Goal: Feedback & Contribution: Submit feedback/report problem

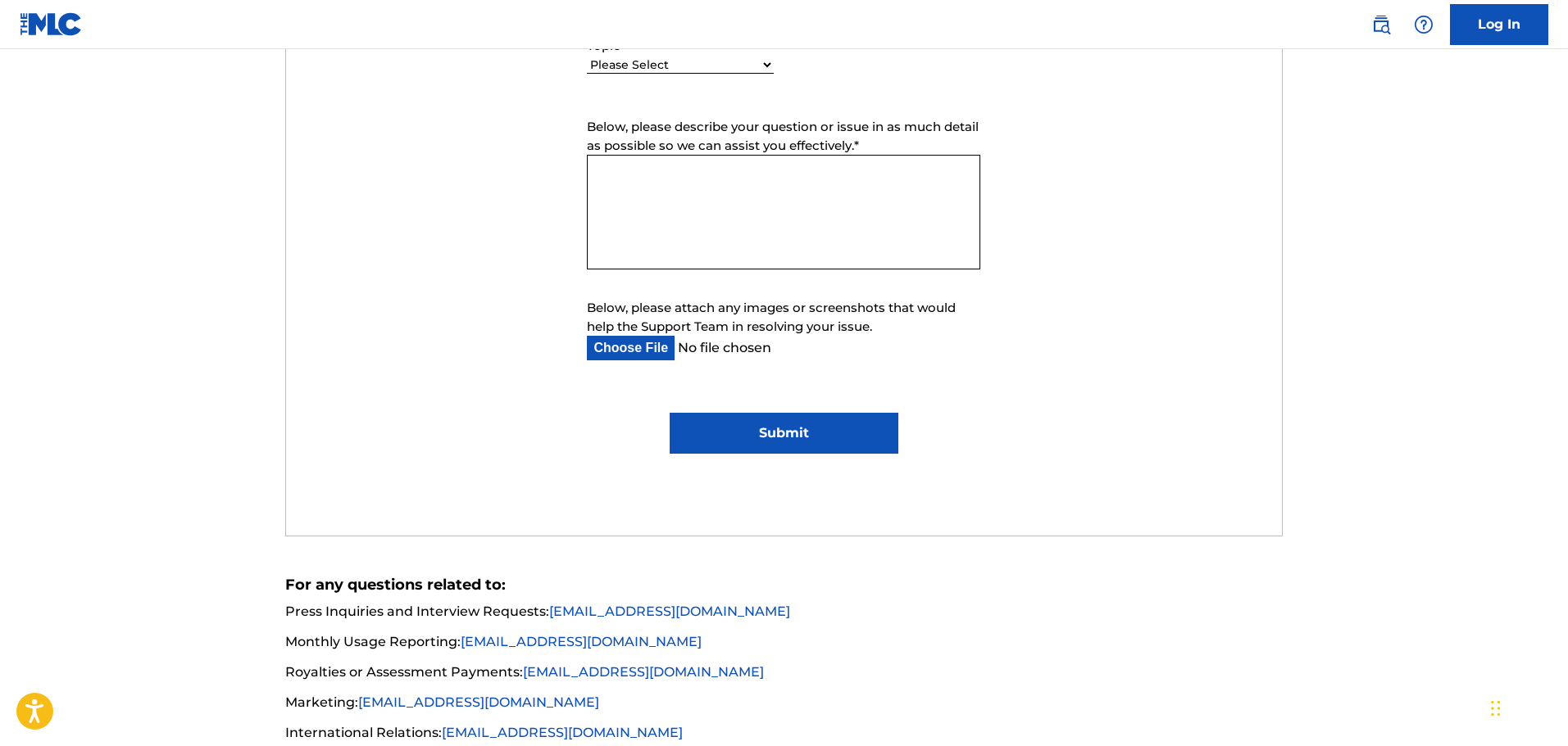
scroll to position [983, 0]
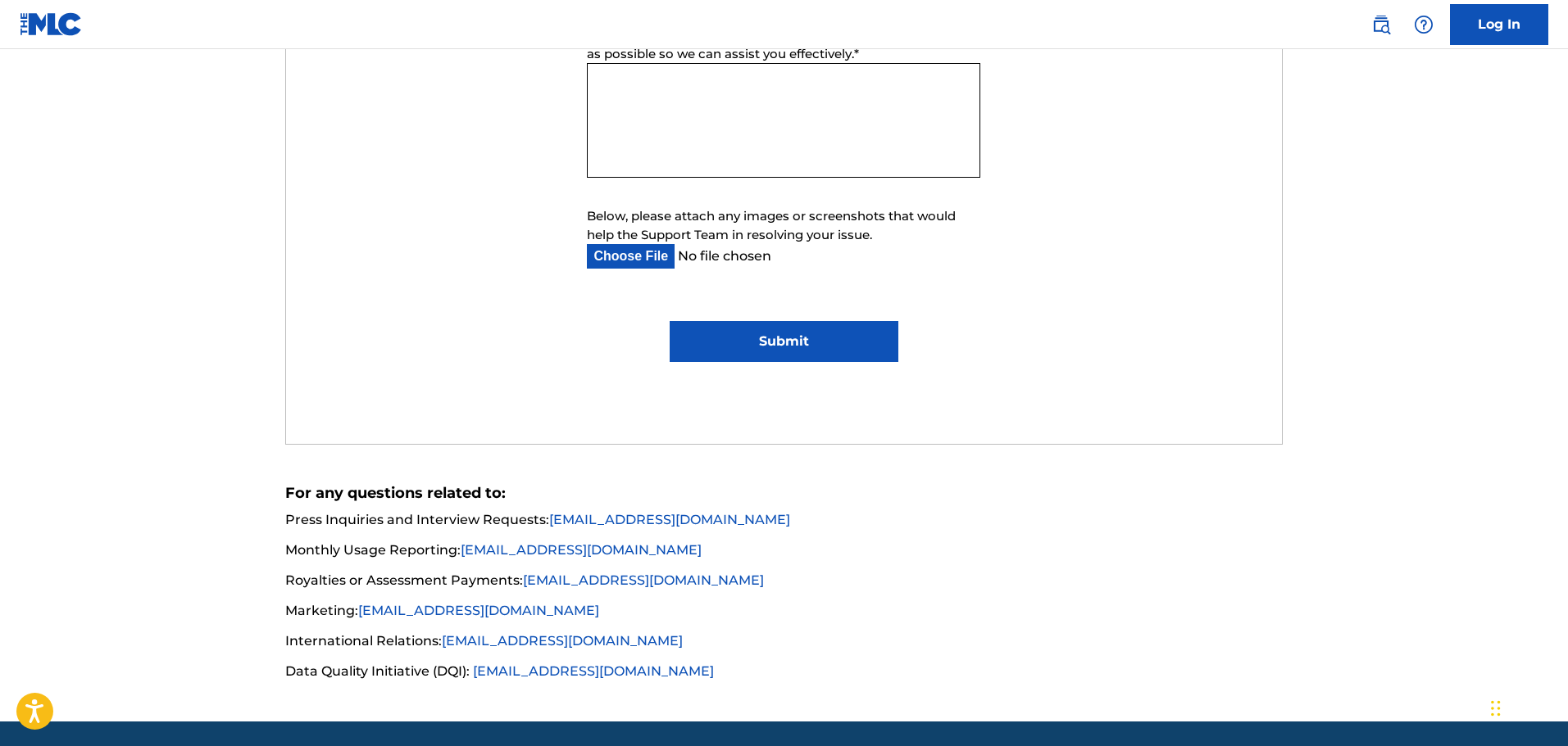
click at [1503, 24] on link "Log In" at bounding box center [1498, 25] width 98 height 41
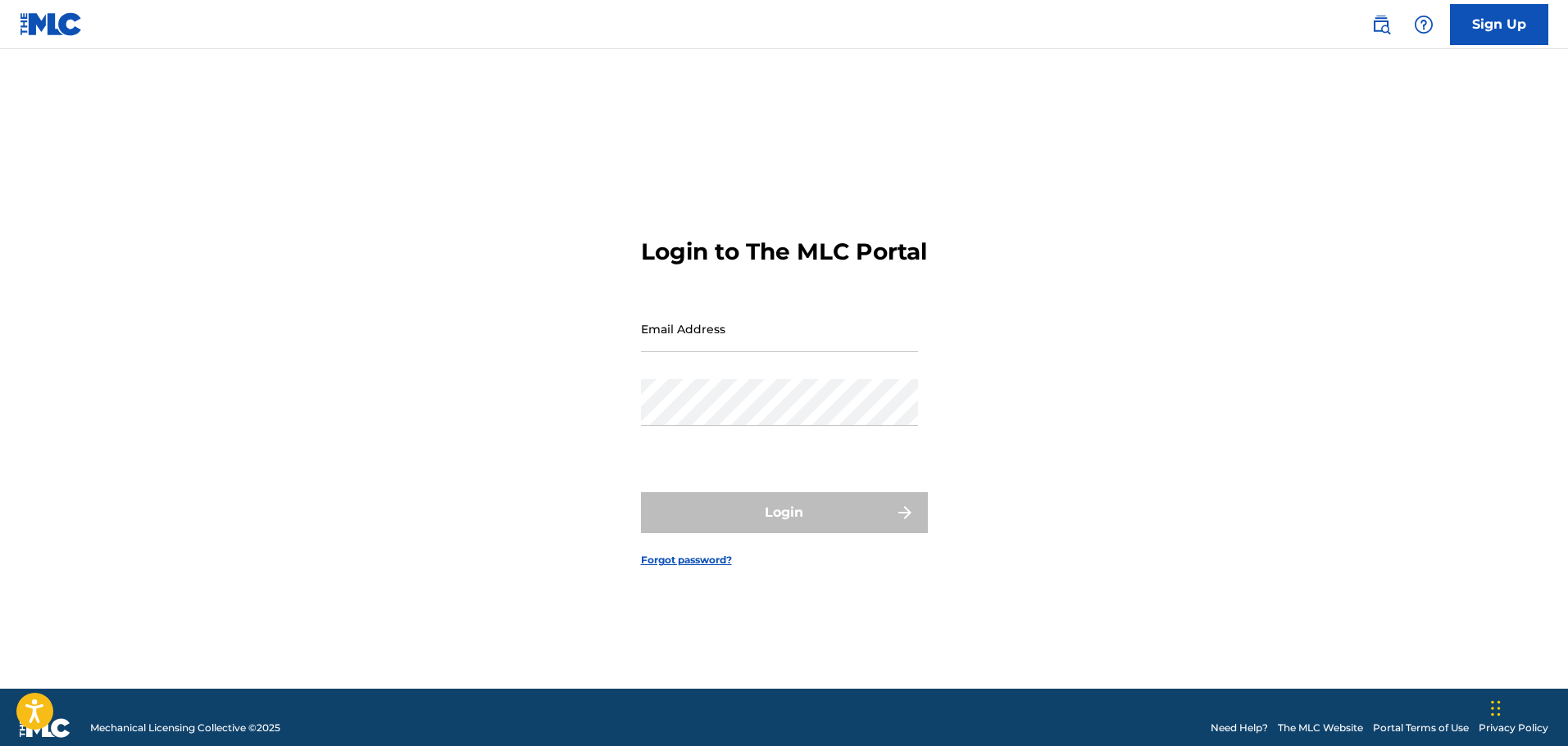
click at [1521, 21] on link "Sign Up" at bounding box center [1498, 25] width 98 height 41
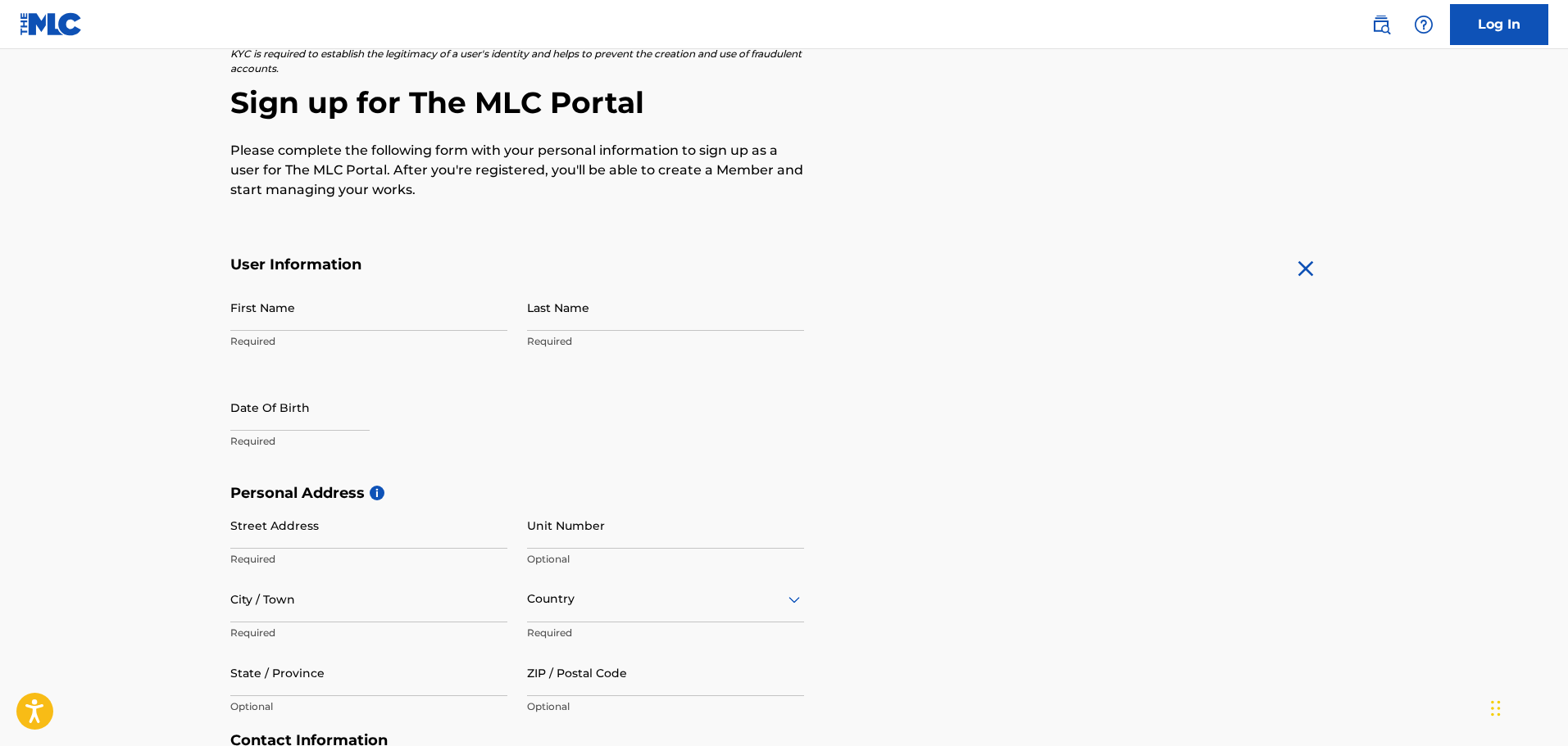
scroll to position [164, 0]
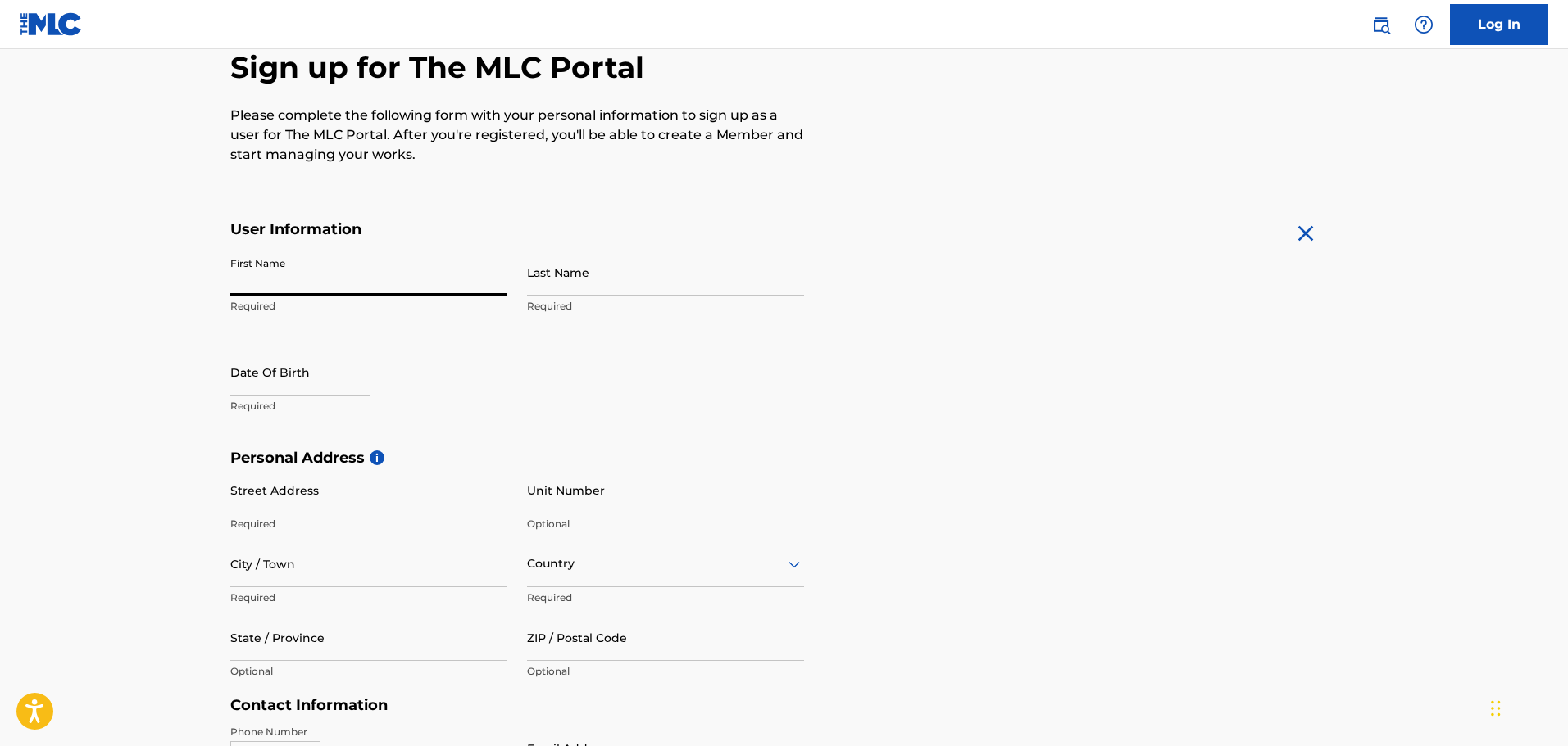
click at [434, 277] on input "First Name" at bounding box center [368, 272] width 277 height 47
type input "Jakub"
type input "Najdzionek"
type input "18 Parkleigh Avenue"
type input "Seven Mills"
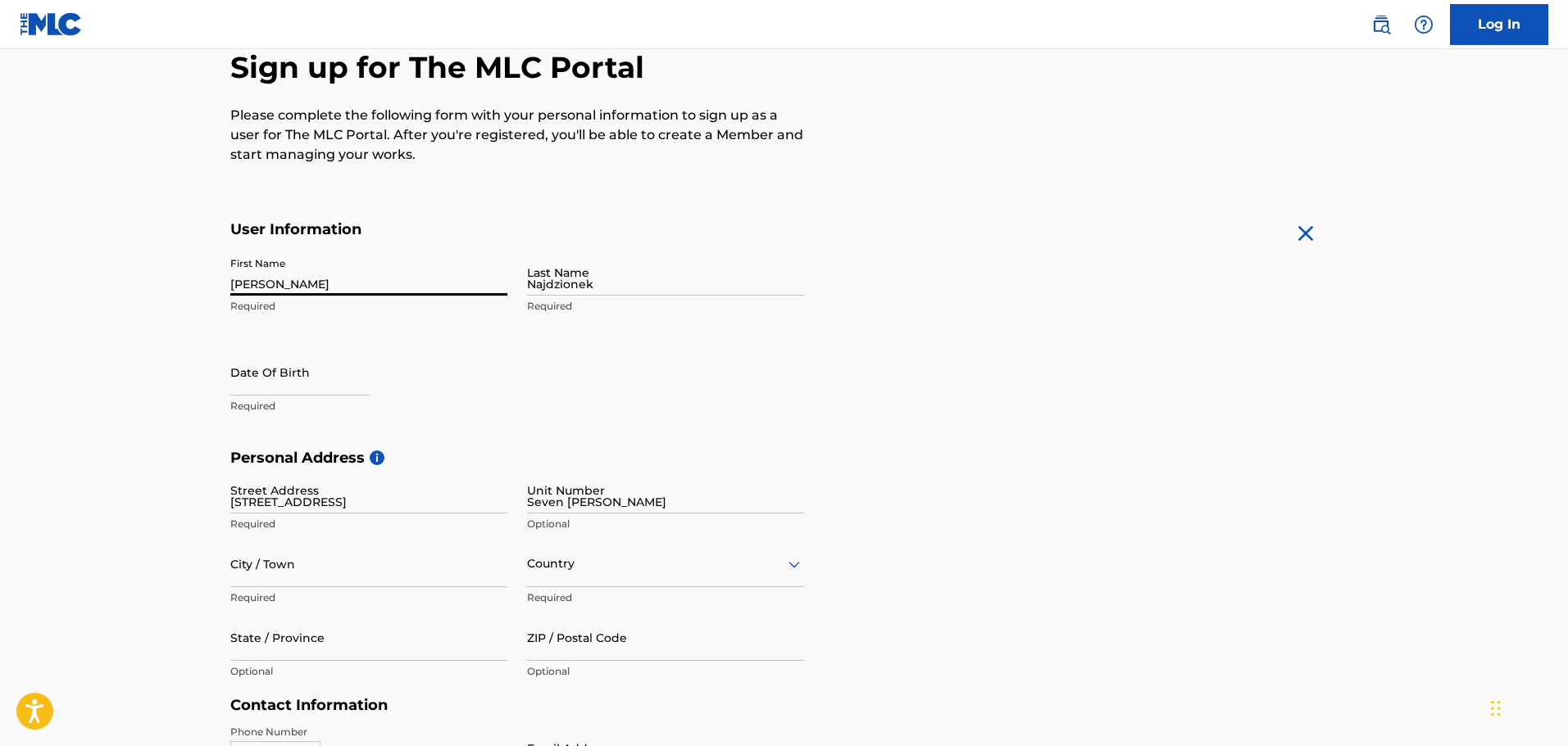
type input "Dublin 22"
type input "Ireland"
type input "Dublin"
type input "D22 E4C9"
type input "87"
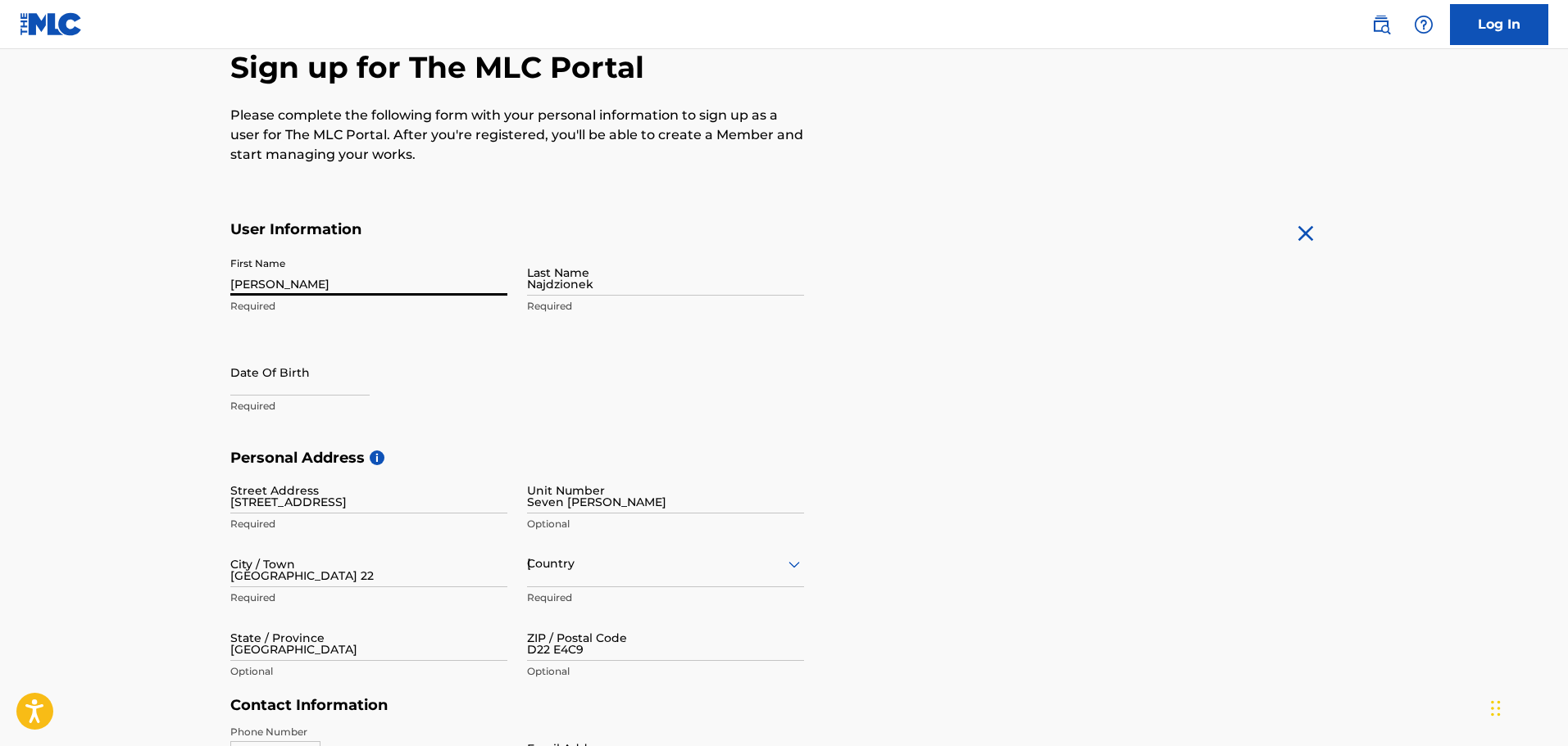
type input "4508185"
type input "jrnajdzionek@gmail.com"
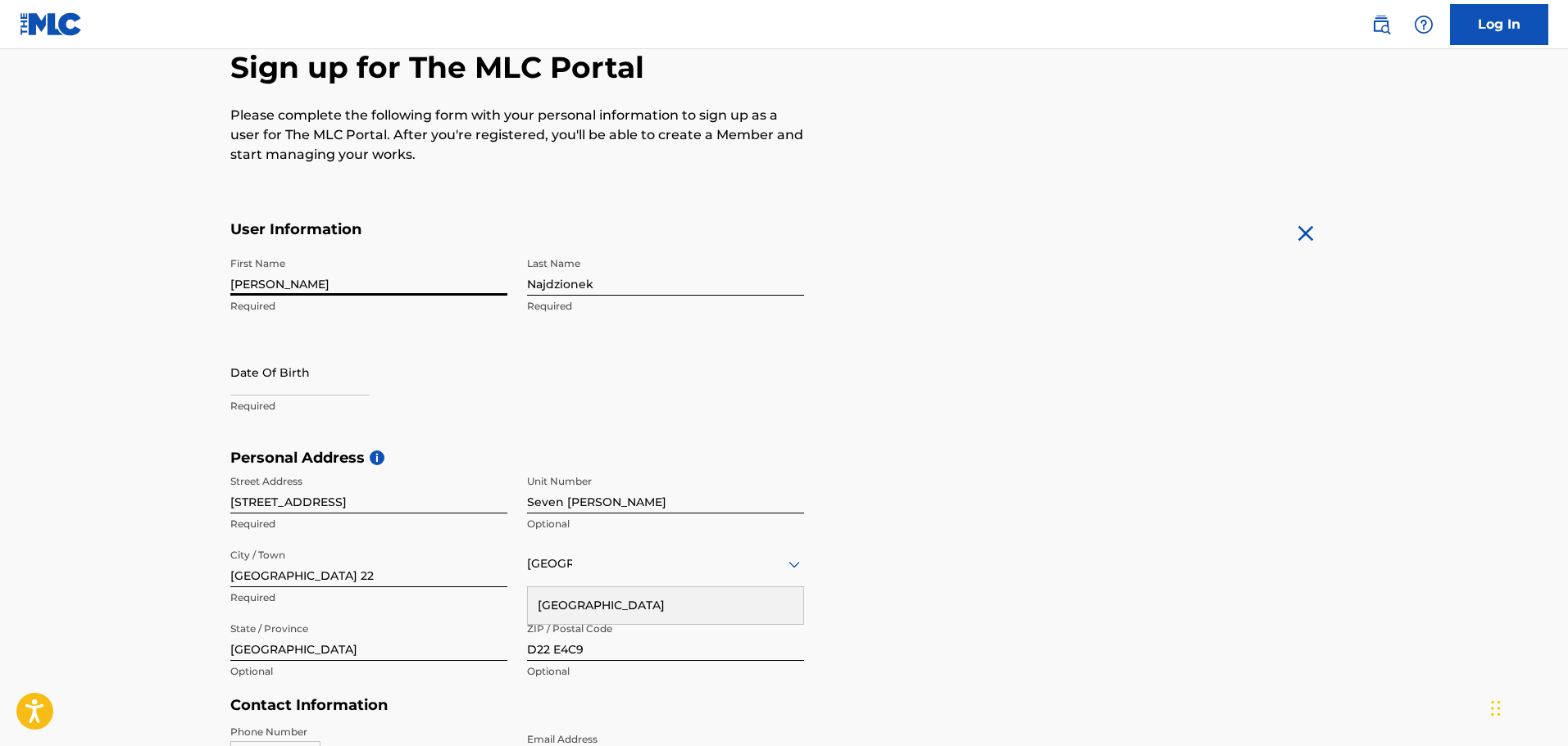
select select "8"
select select "2025"
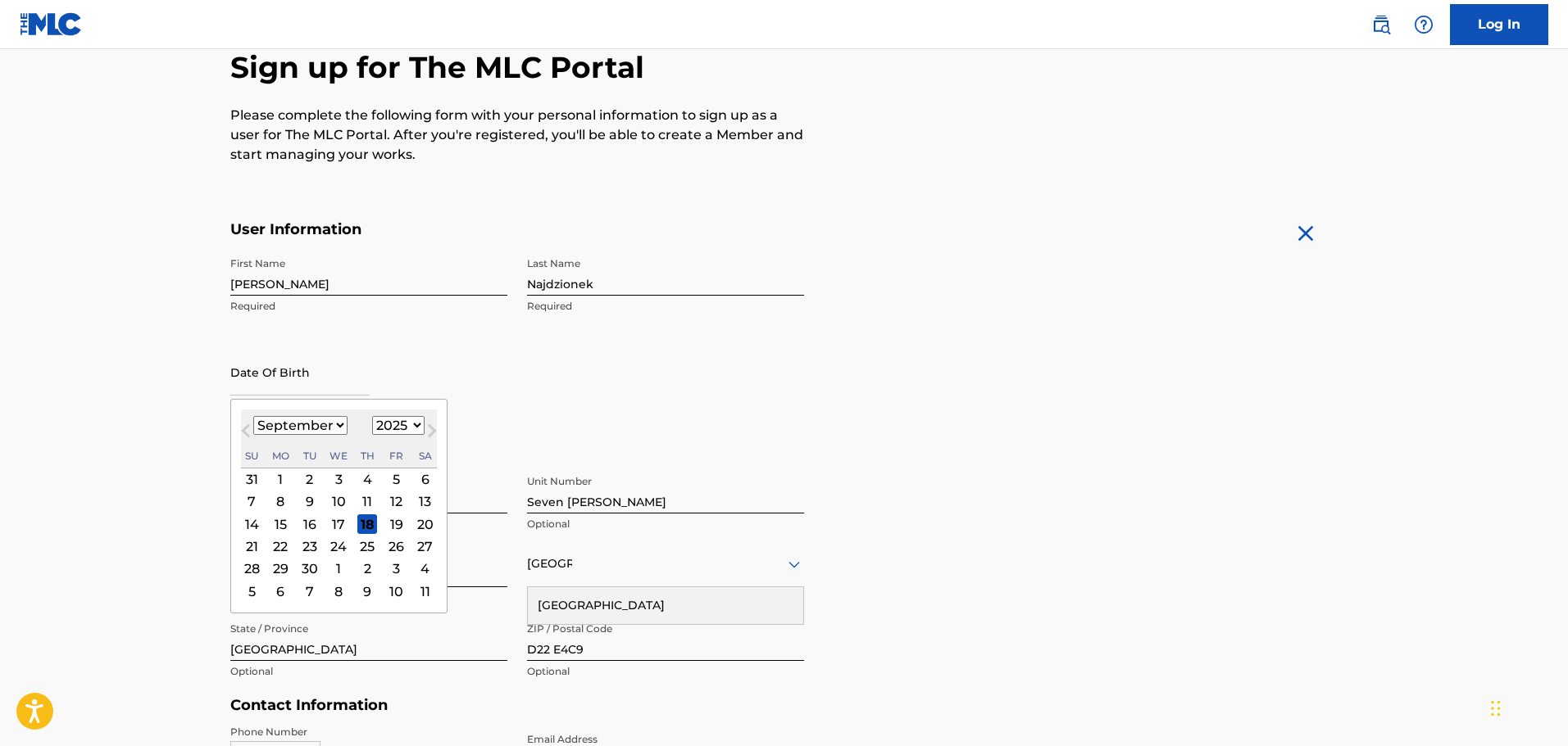
click at [330, 384] on input "text" at bounding box center [300, 372] width 140 height 47
type input "06/12/2006"
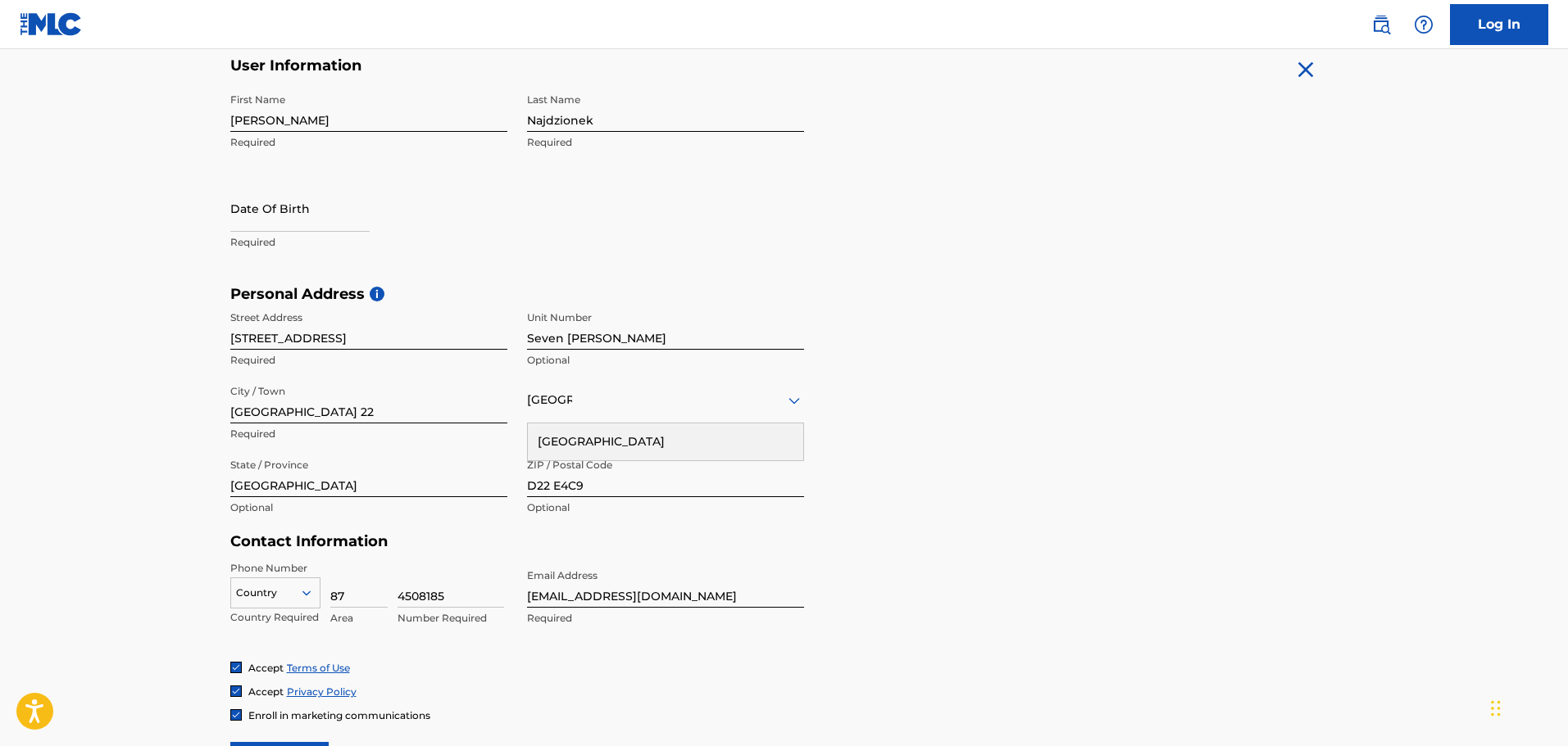
click at [118, 392] on main "The MLC uses identity verification before a user is registered to comply with K…" at bounding box center [784, 298] width 1568 height 1153
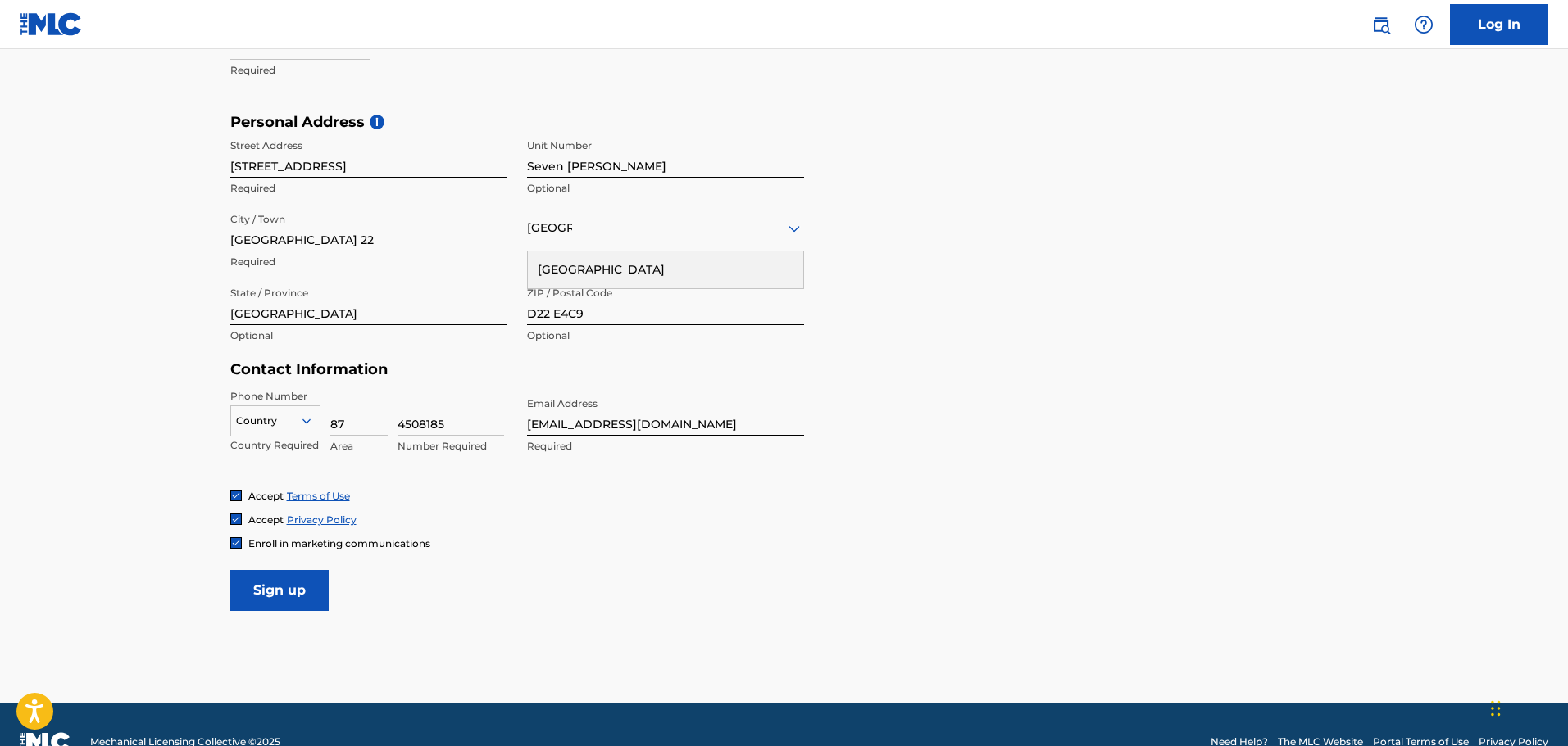
scroll to position [535, 0]
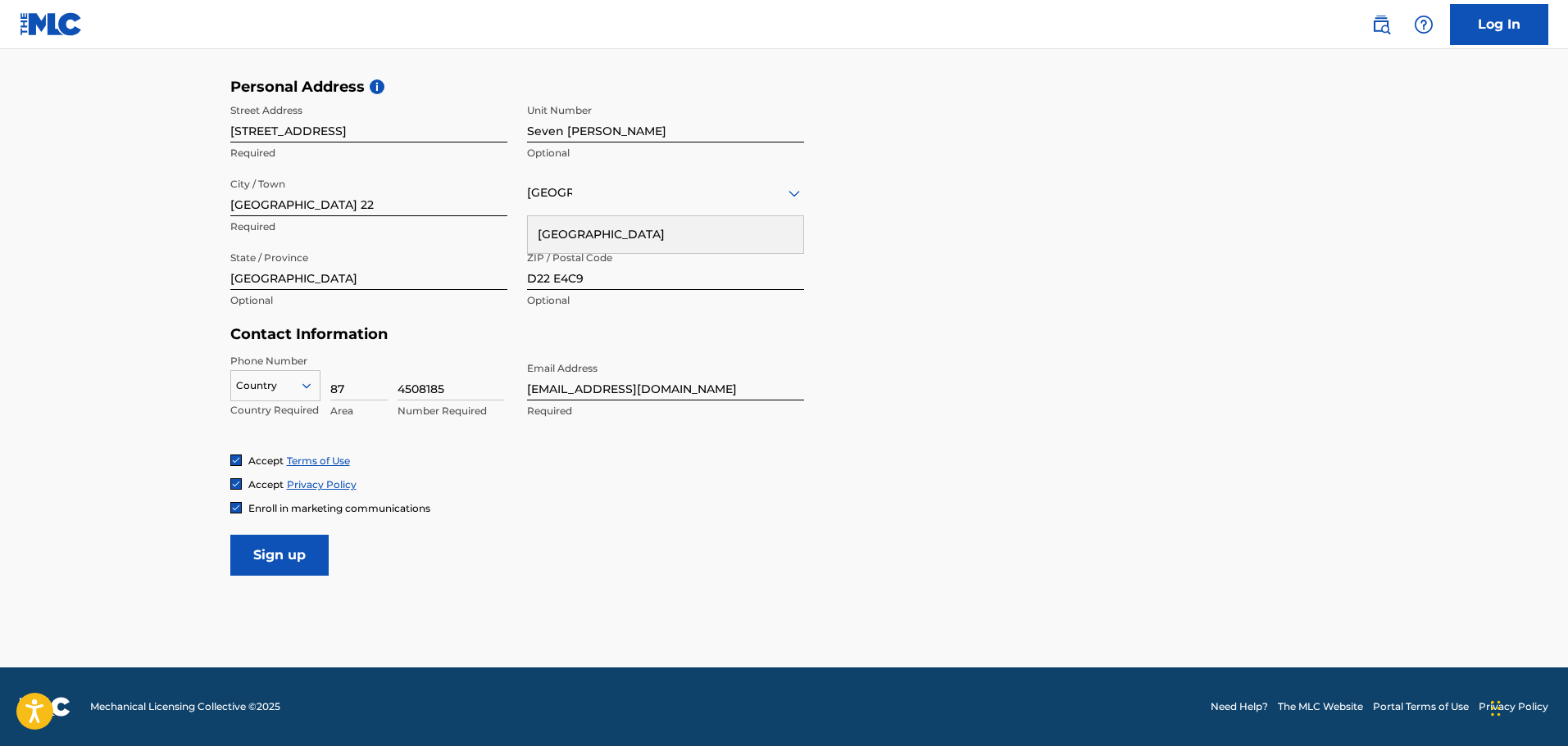
click at [304, 383] on icon at bounding box center [306, 385] width 15 height 15
type input "353"
click at [270, 413] on div "IE +353" at bounding box center [275, 412] width 88 height 34
drag, startPoint x: 362, startPoint y: 390, endPoint x: 333, endPoint y: 387, distance: 29.2
click at [333, 387] on input "87" at bounding box center [358, 377] width 57 height 47
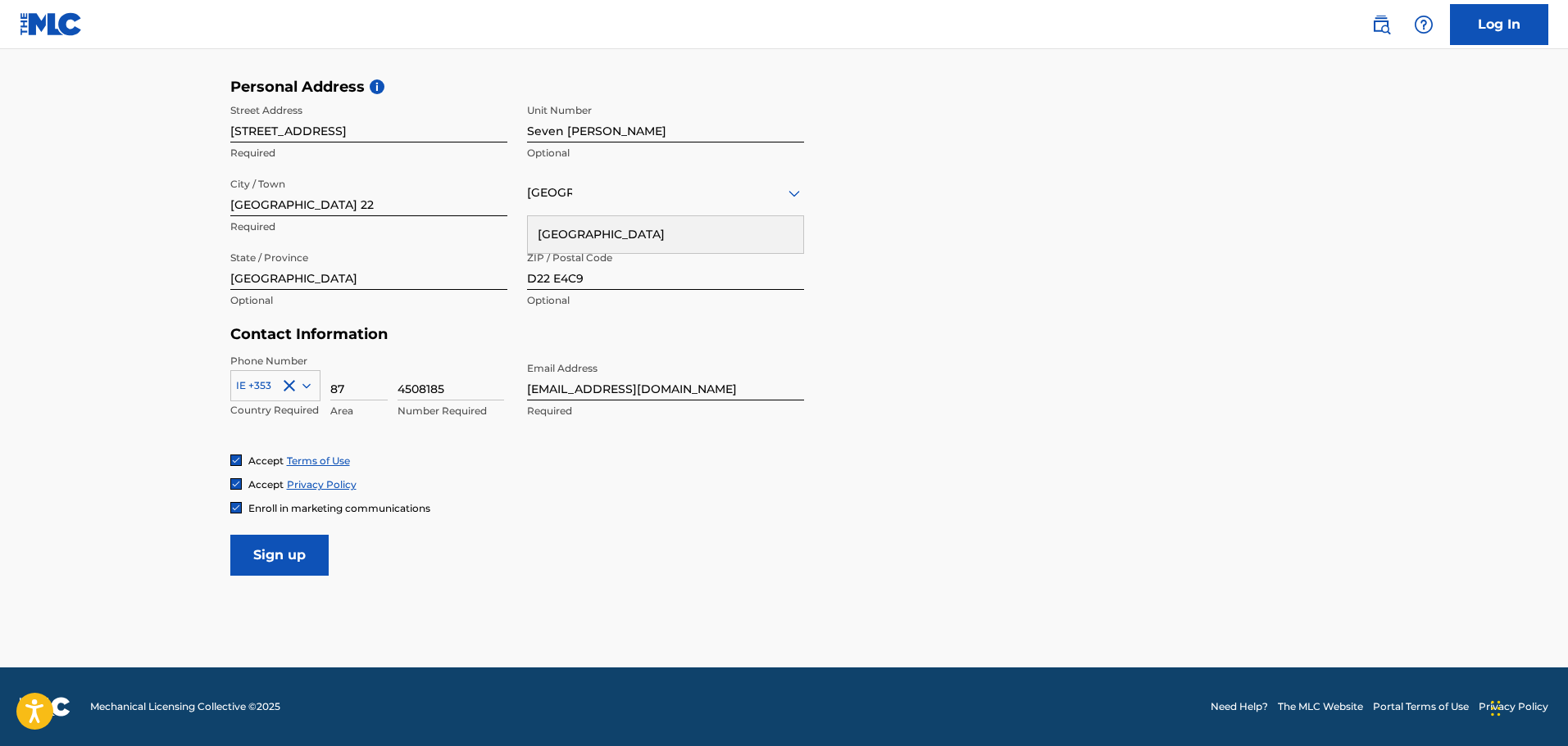
click at [550, 445] on div "Phone Number IE +353 Country Required 87 Area 4508185 Number Required Email Add…" at bounding box center [516, 403] width 574 height 100
drag, startPoint x: 373, startPoint y: 391, endPoint x: 311, endPoint y: 395, distance: 62.1
click at [311, 395] on div "IE +353 Country Required 87 Area 4508185 Number Required" at bounding box center [368, 390] width 277 height 73
drag, startPoint x: 471, startPoint y: 386, endPoint x: 390, endPoint y: 395, distance: 81.5
click at [390, 395] on div "IE +353 Country Required Area 4508185 Number Required" at bounding box center [368, 390] width 277 height 73
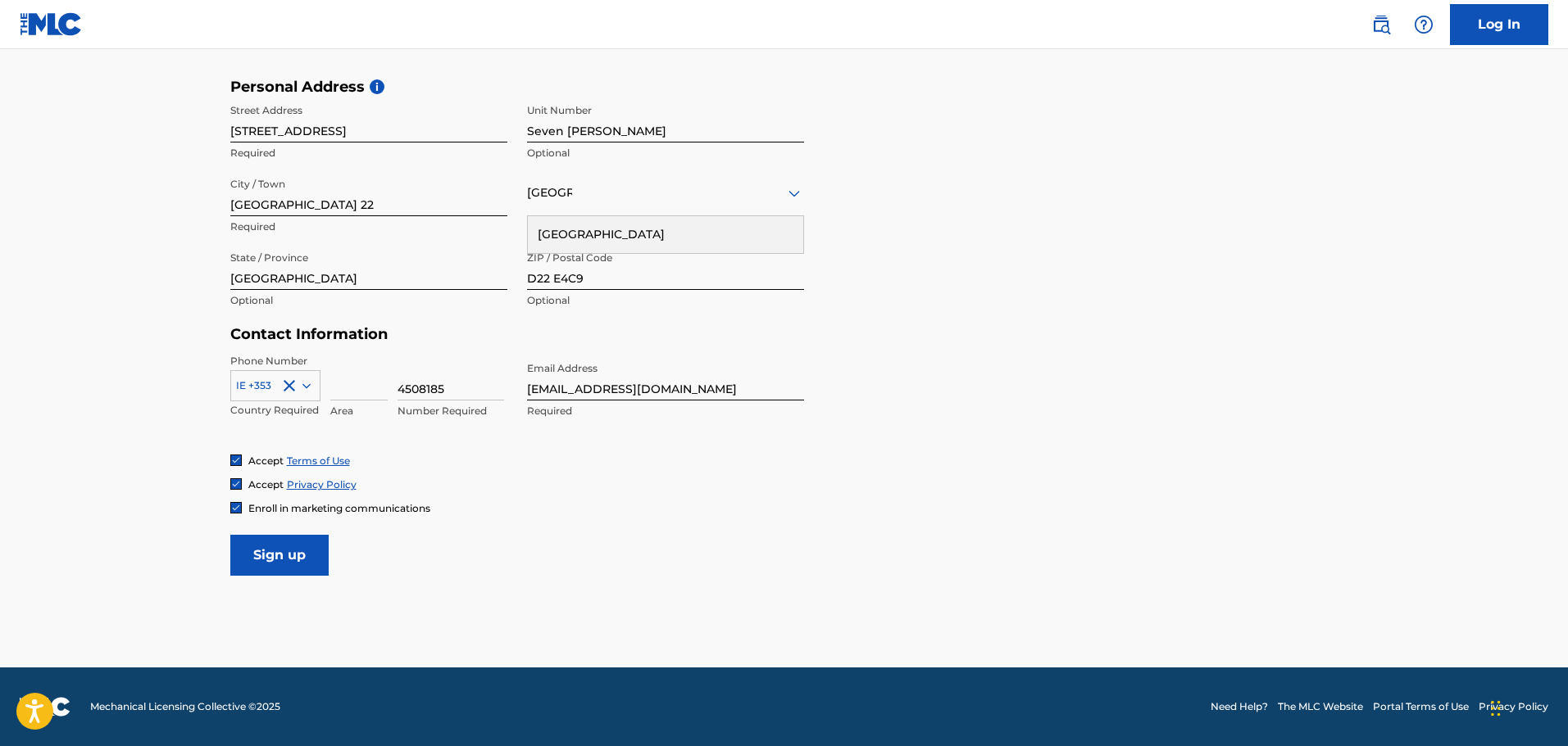
click at [365, 389] on input at bounding box center [358, 377] width 57 height 47
type input "87"
click at [389, 460] on div "Accept Terms of Use" at bounding box center [784, 461] width 1108 height 14
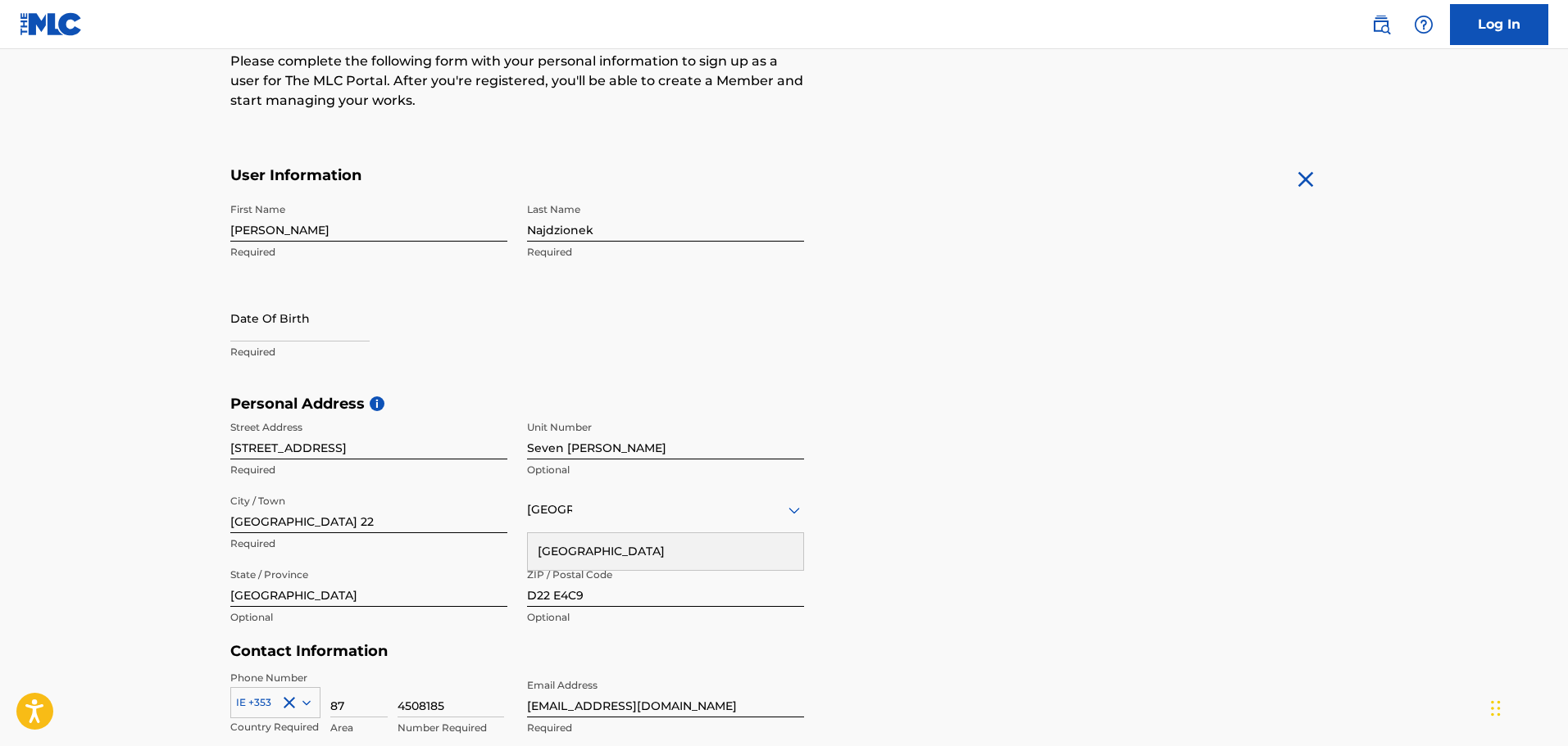
scroll to position [207, 0]
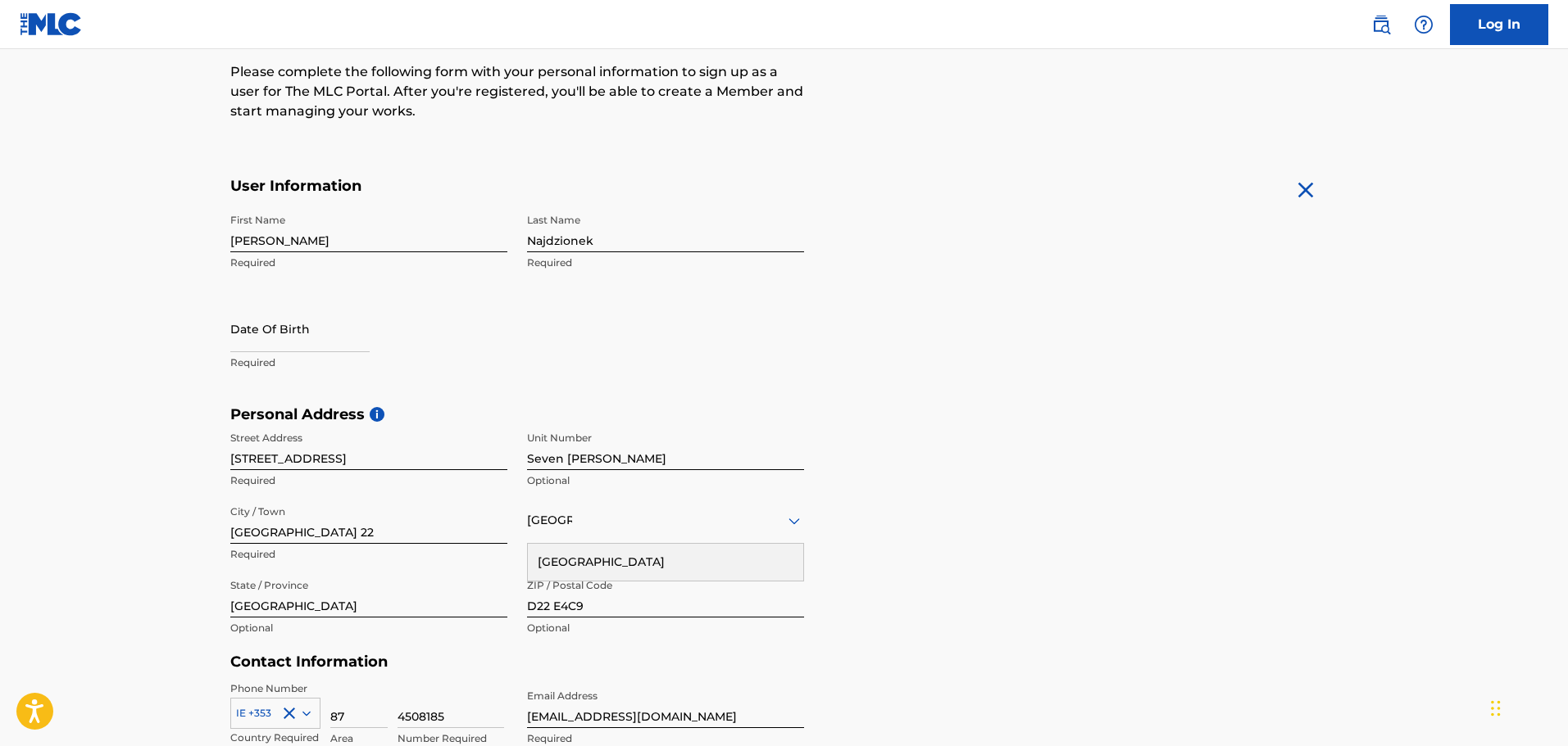
click at [306, 336] on input "text" at bounding box center [300, 329] width 140 height 47
select select "8"
select select "2025"
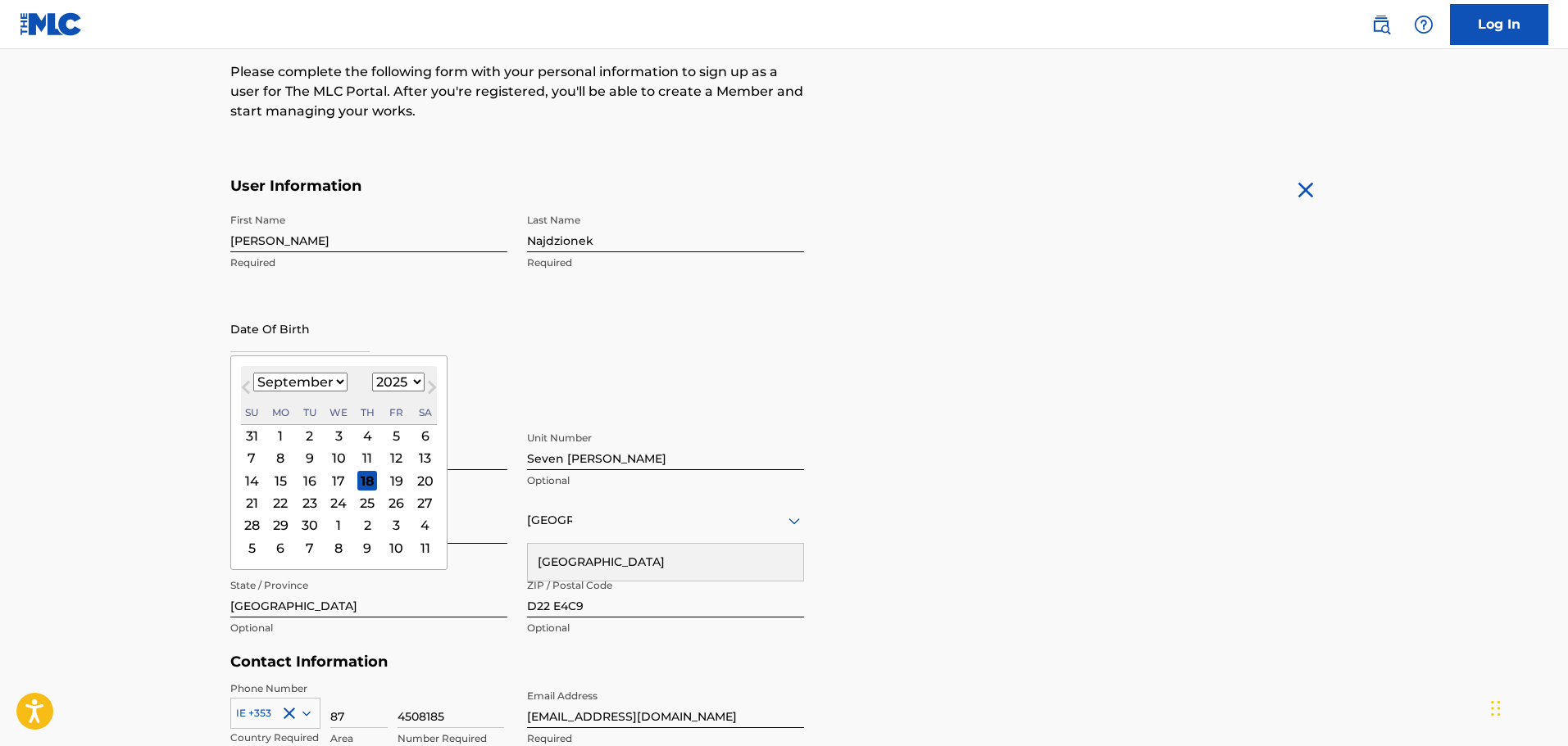
type input "06/12/2006"
click at [170, 397] on main "The MLC uses identity verification before a user is registered to comply with K…" at bounding box center [784, 418] width 1568 height 1153
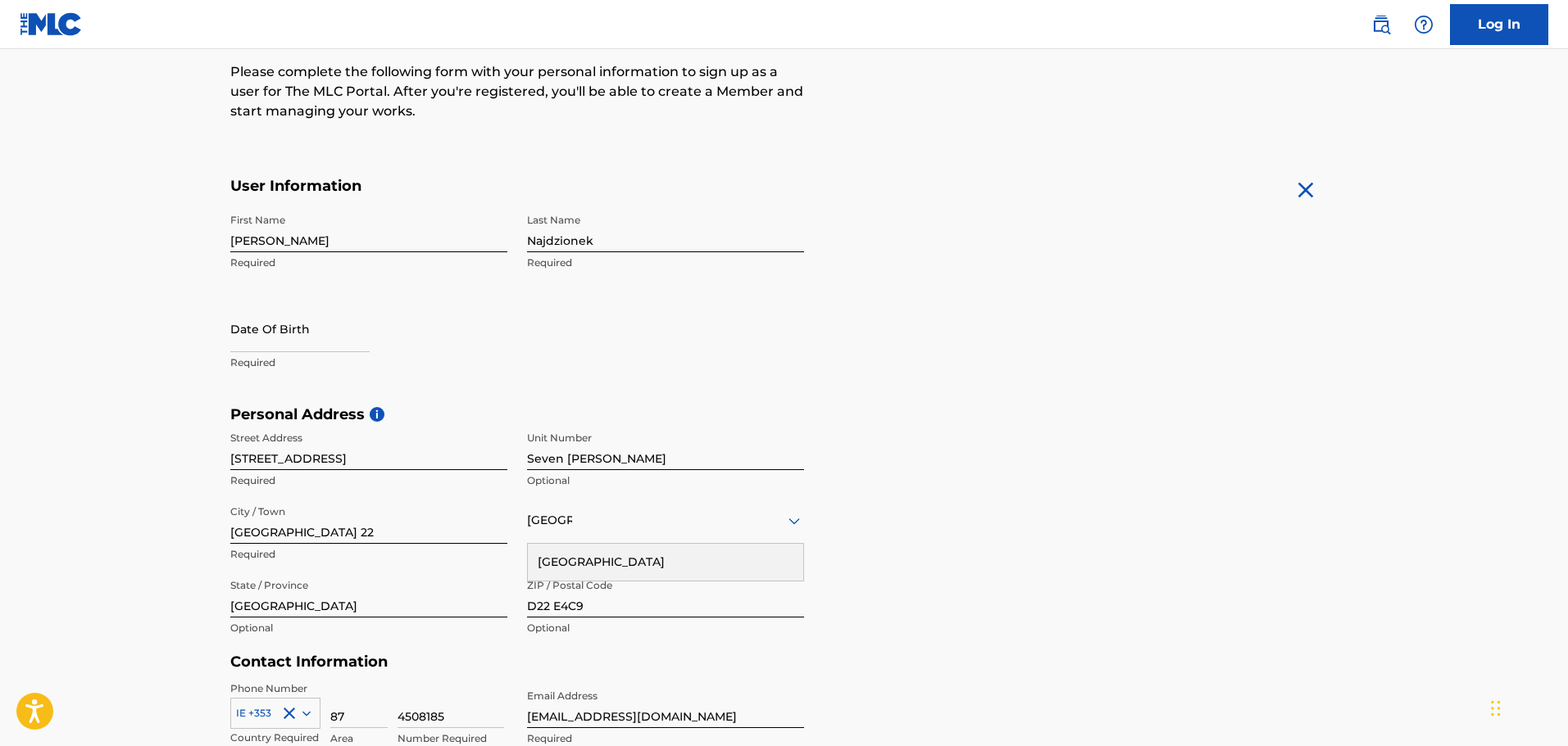
click at [300, 340] on input "text" at bounding box center [300, 329] width 140 height 47
select select "8"
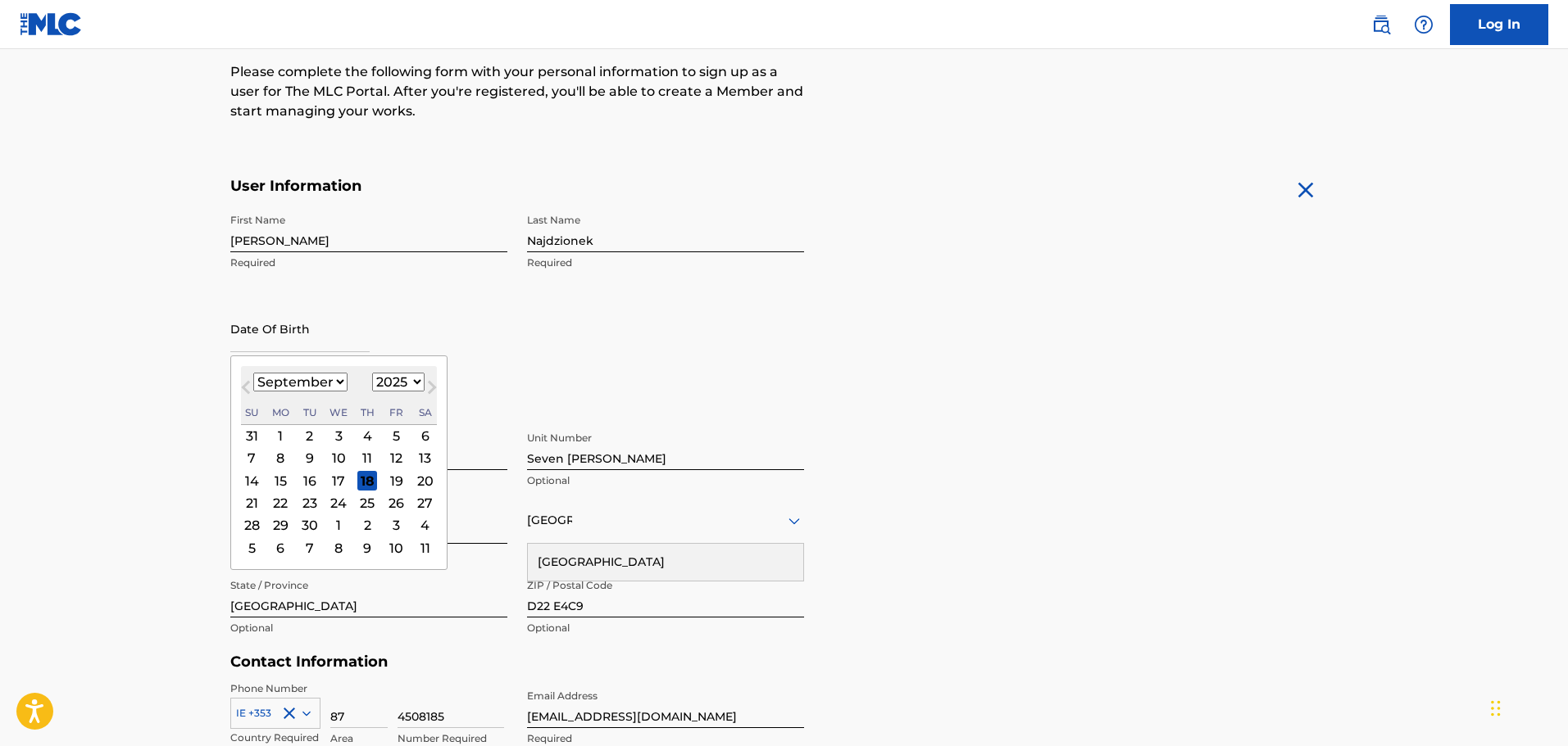
drag, startPoint x: 431, startPoint y: 404, endPoint x: 396, endPoint y: 392, distance: 37.0
click at [396, 402] on div "Su Mo Tu We Th Fr Sa" at bounding box center [338, 413] width 195 height 22
click at [405, 378] on select "1899 1900 1901 1902 1903 1904 1905 1906 1907 1908 1909 1910 1911 1912 1913 1914…" at bounding box center [398, 382] width 52 height 19
select select "2006"
click at [372, 373] on select "1899 1900 1901 1902 1903 1904 1905 1906 1907 1908 1909 1910 1911 1912 1913 1914…" at bounding box center [398, 382] width 52 height 19
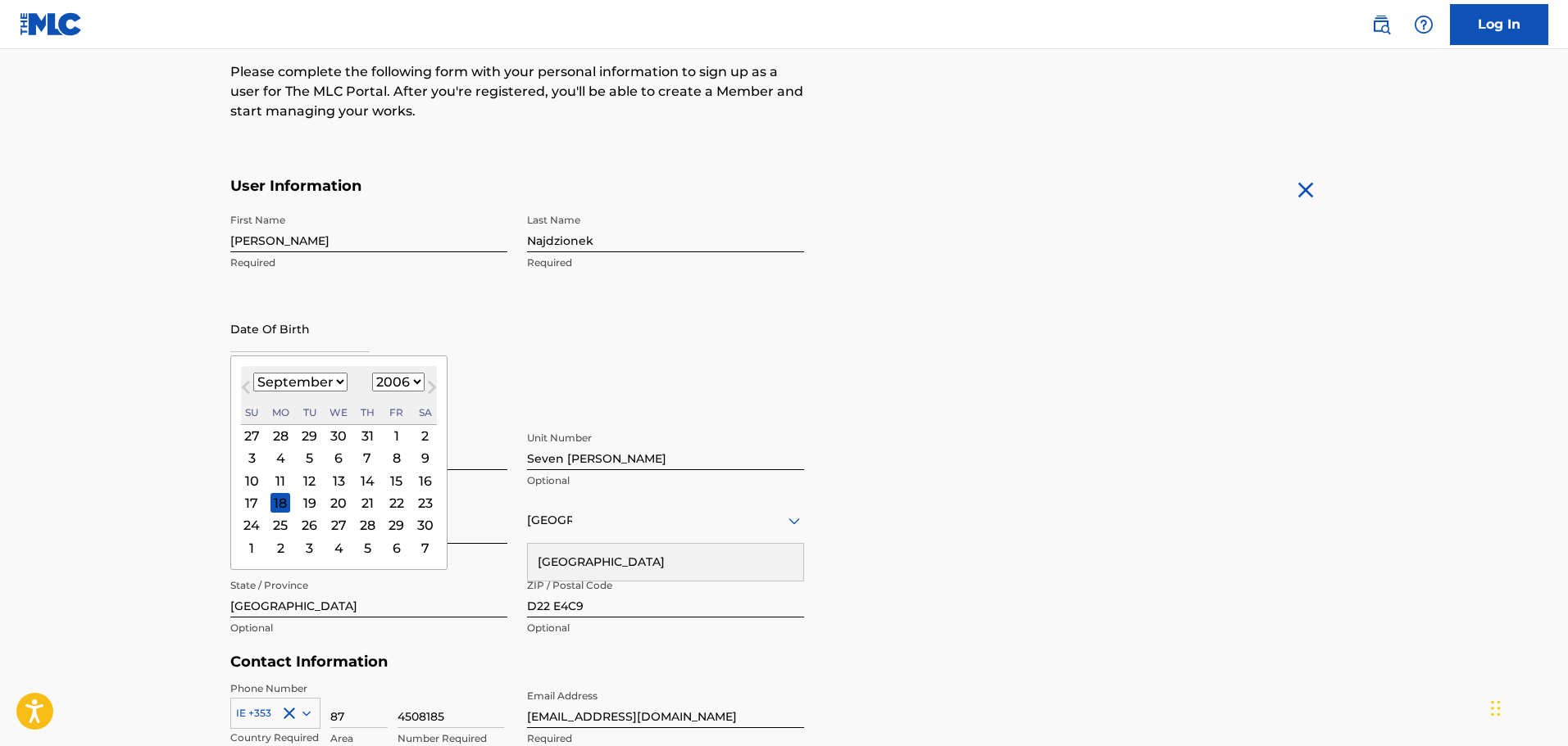
click at [343, 383] on select "January February March April May June July August September October November De…" at bounding box center [300, 382] width 95 height 19
select select "11"
click at [253, 373] on select "January February March April May June July August September October November De…" at bounding box center [300, 382] width 95 height 19
click at [343, 458] on div "6" at bounding box center [339, 459] width 19 height 19
type input "December 6 2006"
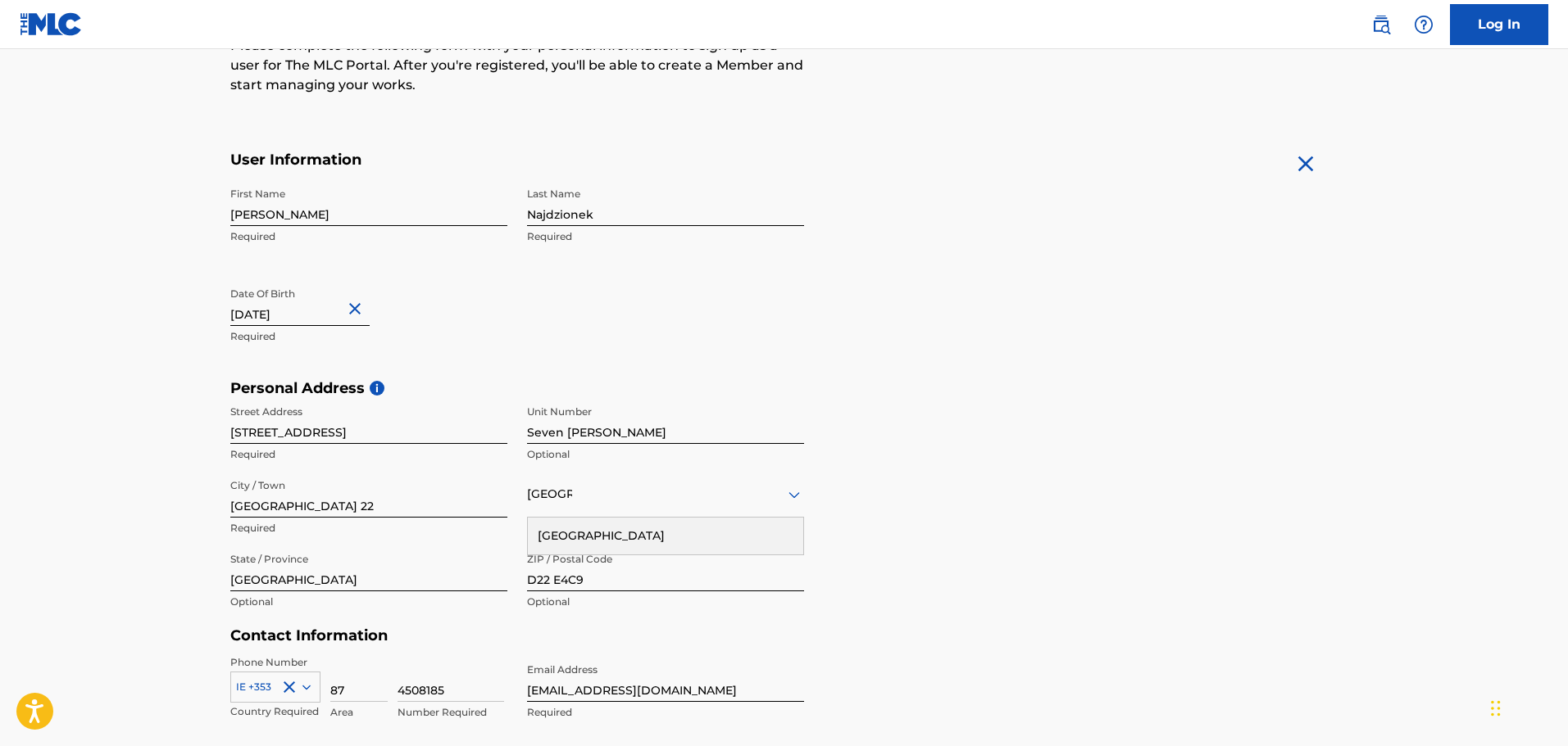
scroll to position [491, 0]
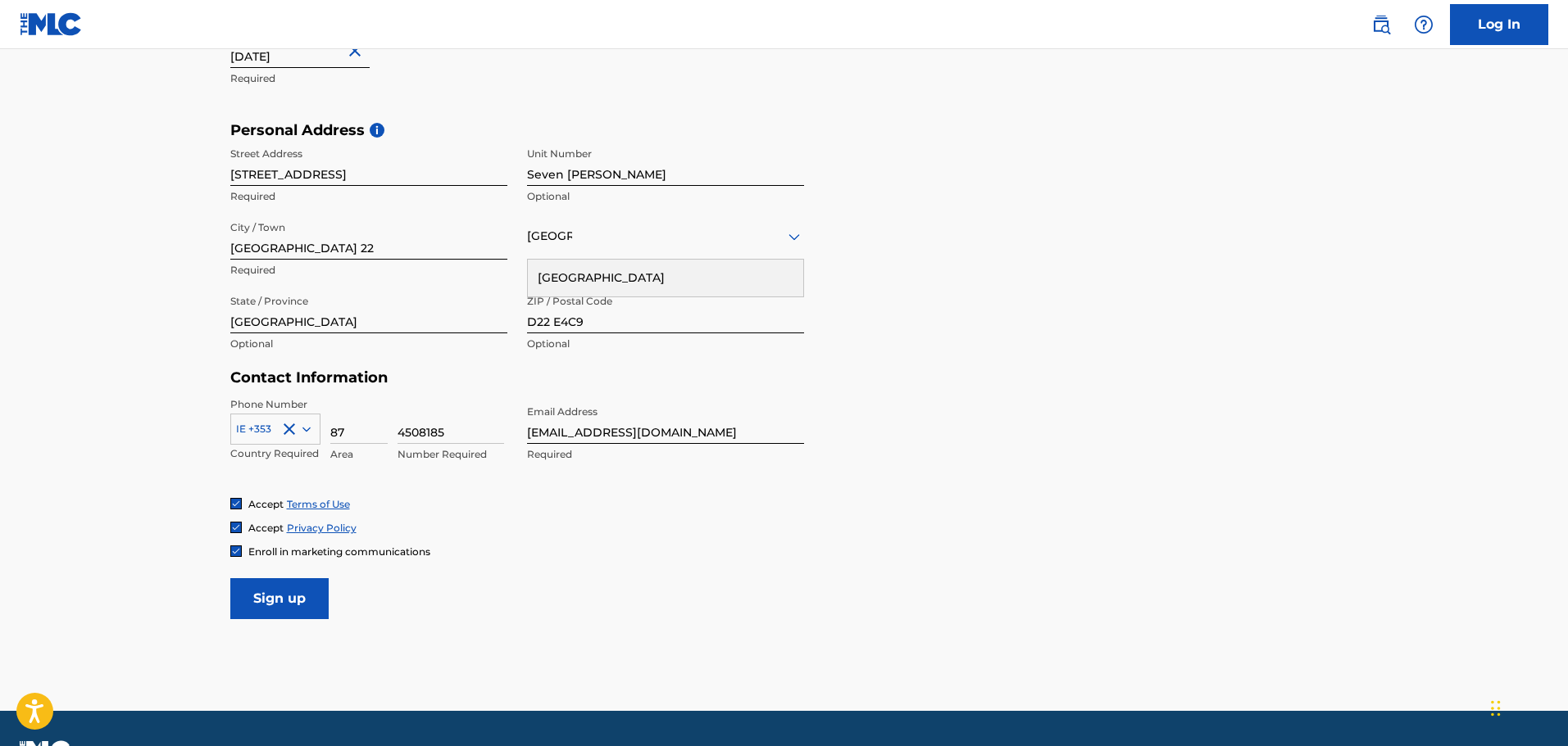
click at [241, 548] on div at bounding box center [235, 551] width 11 height 11
click at [285, 585] on input "Sign up" at bounding box center [279, 598] width 98 height 41
drag, startPoint x: 622, startPoint y: 173, endPoint x: 489, endPoint y: 167, distance: 133.1
click at [489, 167] on div "Street Address 18 Parkleigh Avenue Required Unit Number Seven Mills Unit Number…" at bounding box center [516, 250] width 574 height 221
click at [292, 592] on input "Sign up" at bounding box center [279, 598] width 98 height 41
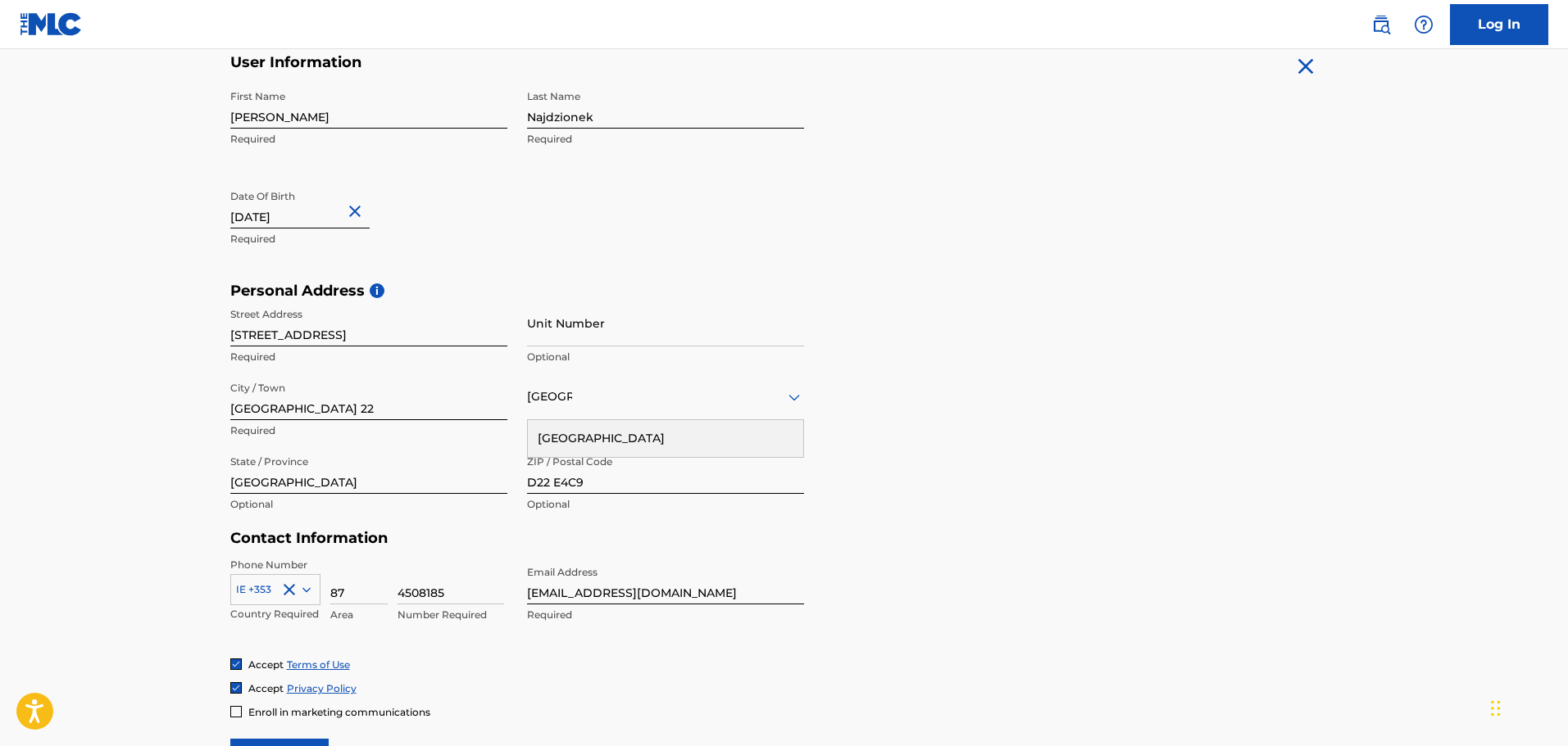
scroll to position [535, 0]
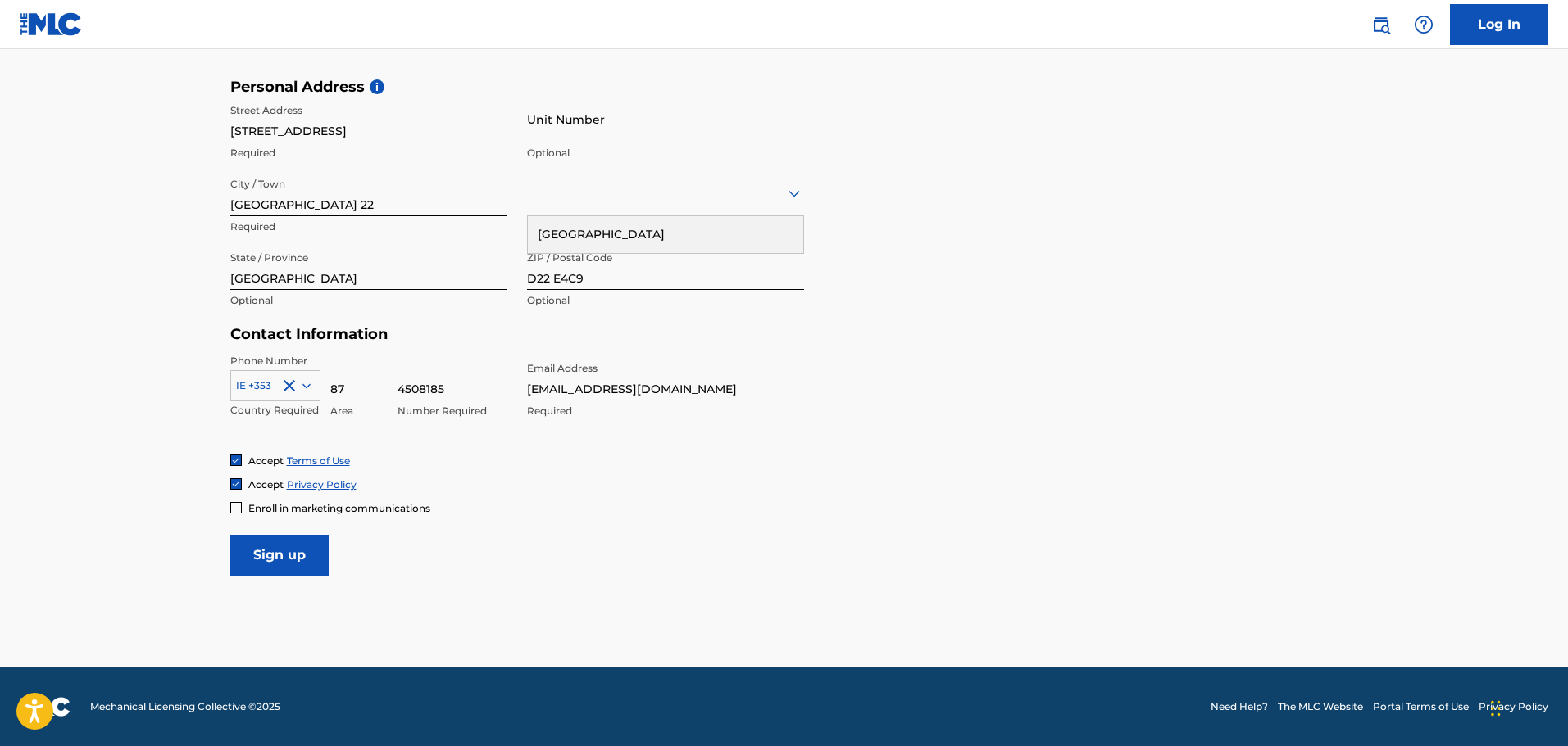
click at [314, 552] on input "Sign up" at bounding box center [279, 555] width 98 height 41
click at [606, 209] on div "Country" at bounding box center [665, 193] width 277 height 47
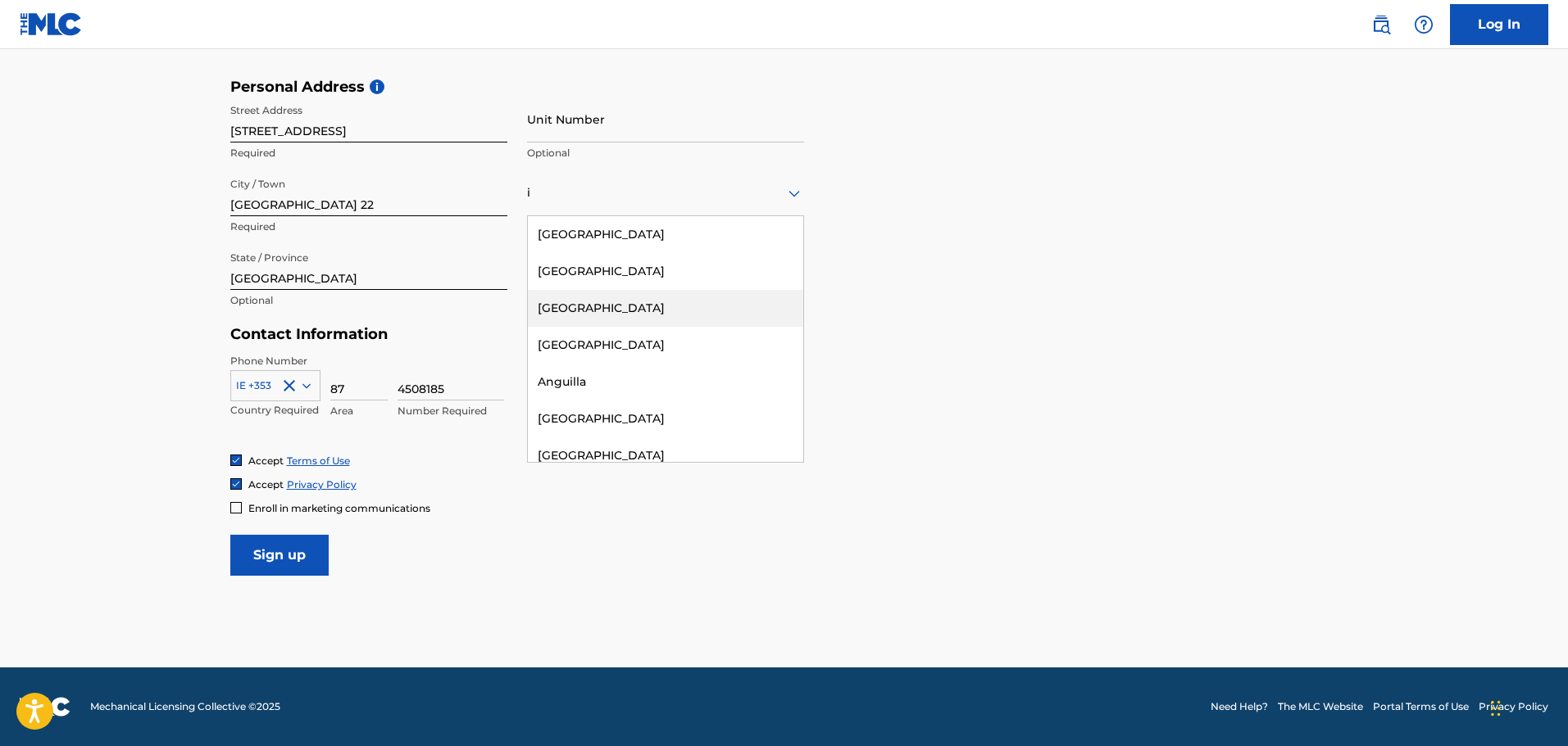
type input "Ireland"
type input "Seven Mills"
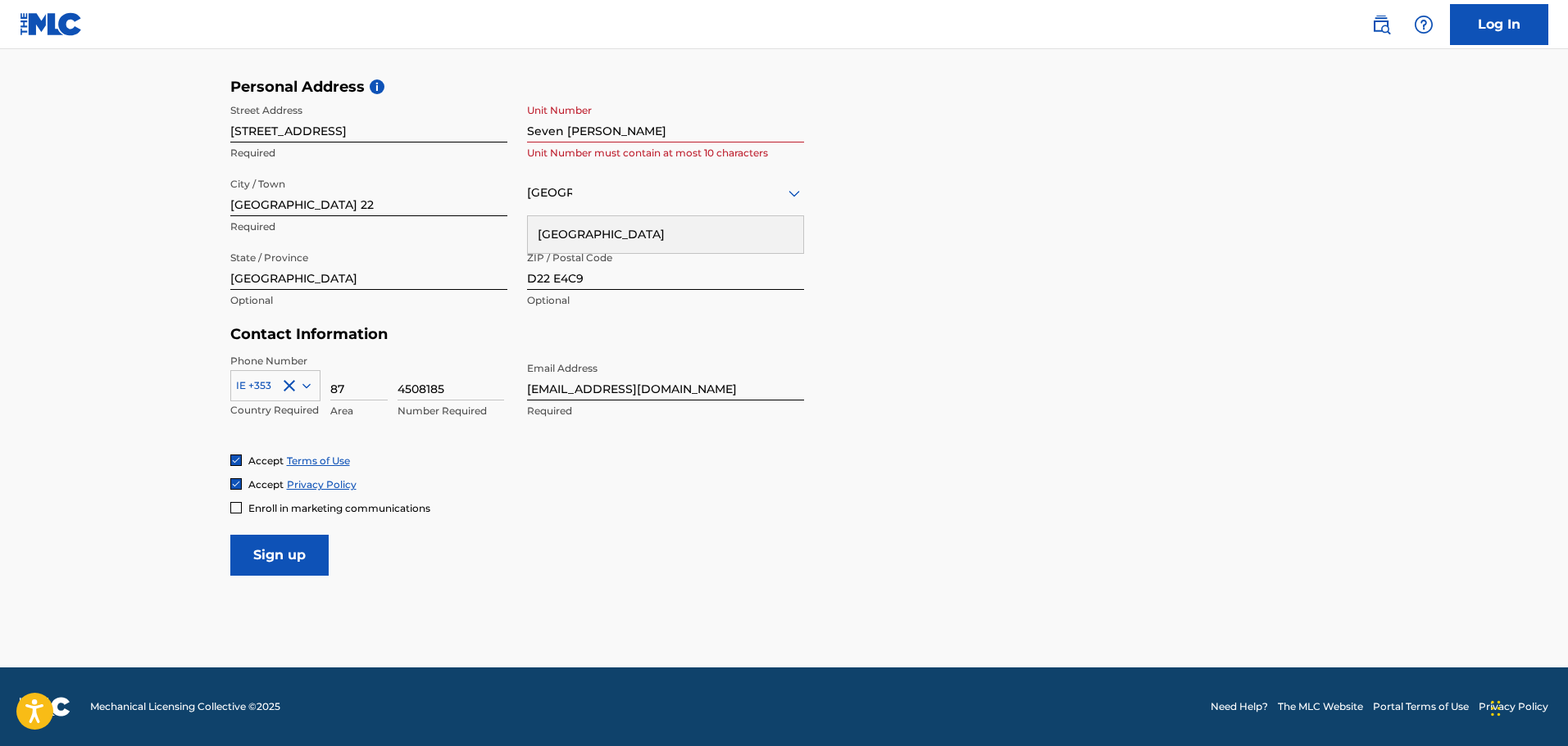
click at [628, 240] on div "Ireland" at bounding box center [665, 235] width 275 height 37
drag, startPoint x: 631, startPoint y: 129, endPoint x: 497, endPoint y: 141, distance: 134.5
click at [497, 141] on div "Street Address 18 Parkleigh Avenue Required Unit Number Seven Mills Unit Number…" at bounding box center [516, 206] width 574 height 221
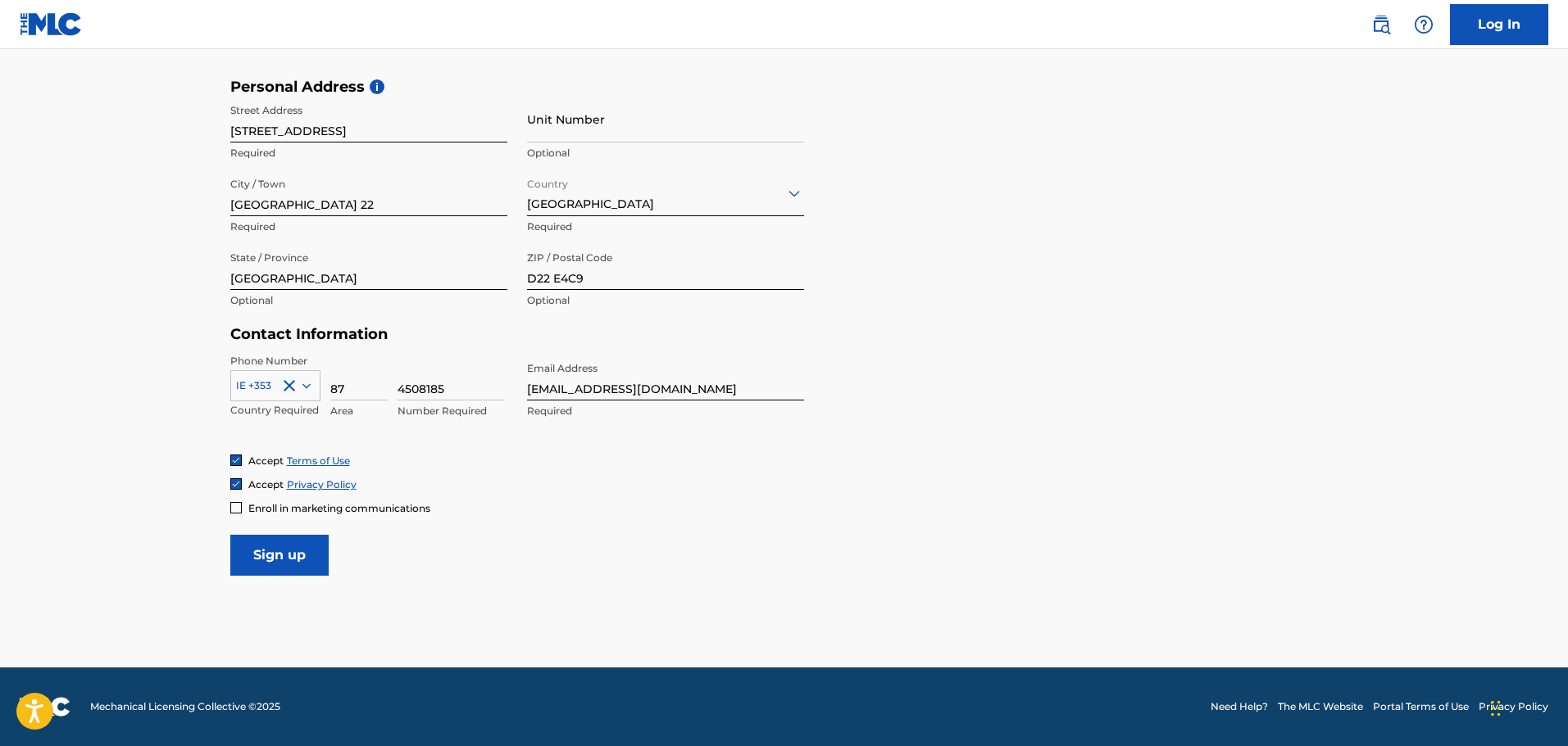
click at [305, 560] on input "Sign up" at bounding box center [279, 555] width 98 height 41
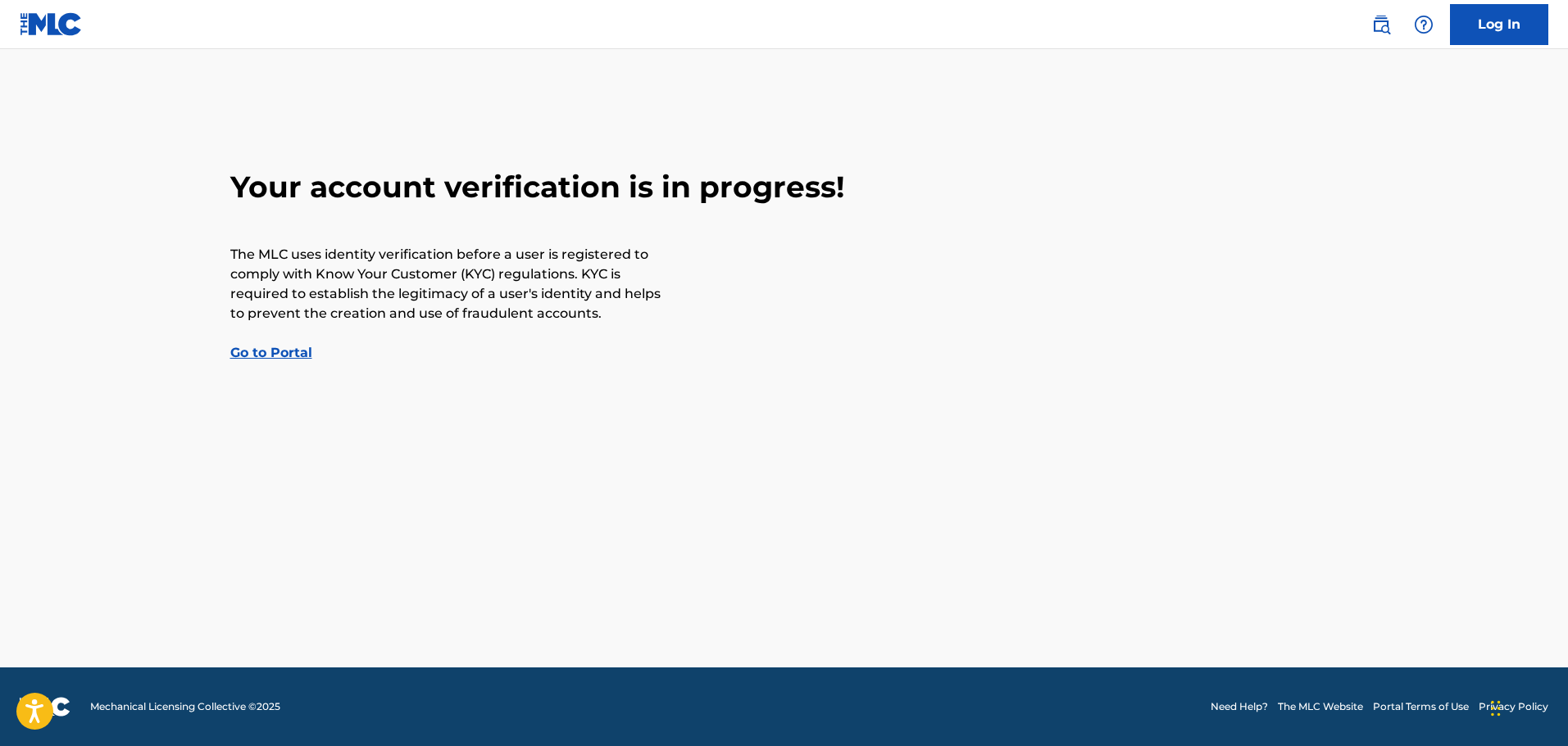
click at [279, 358] on link "Go to Portal" at bounding box center [271, 353] width 82 height 16
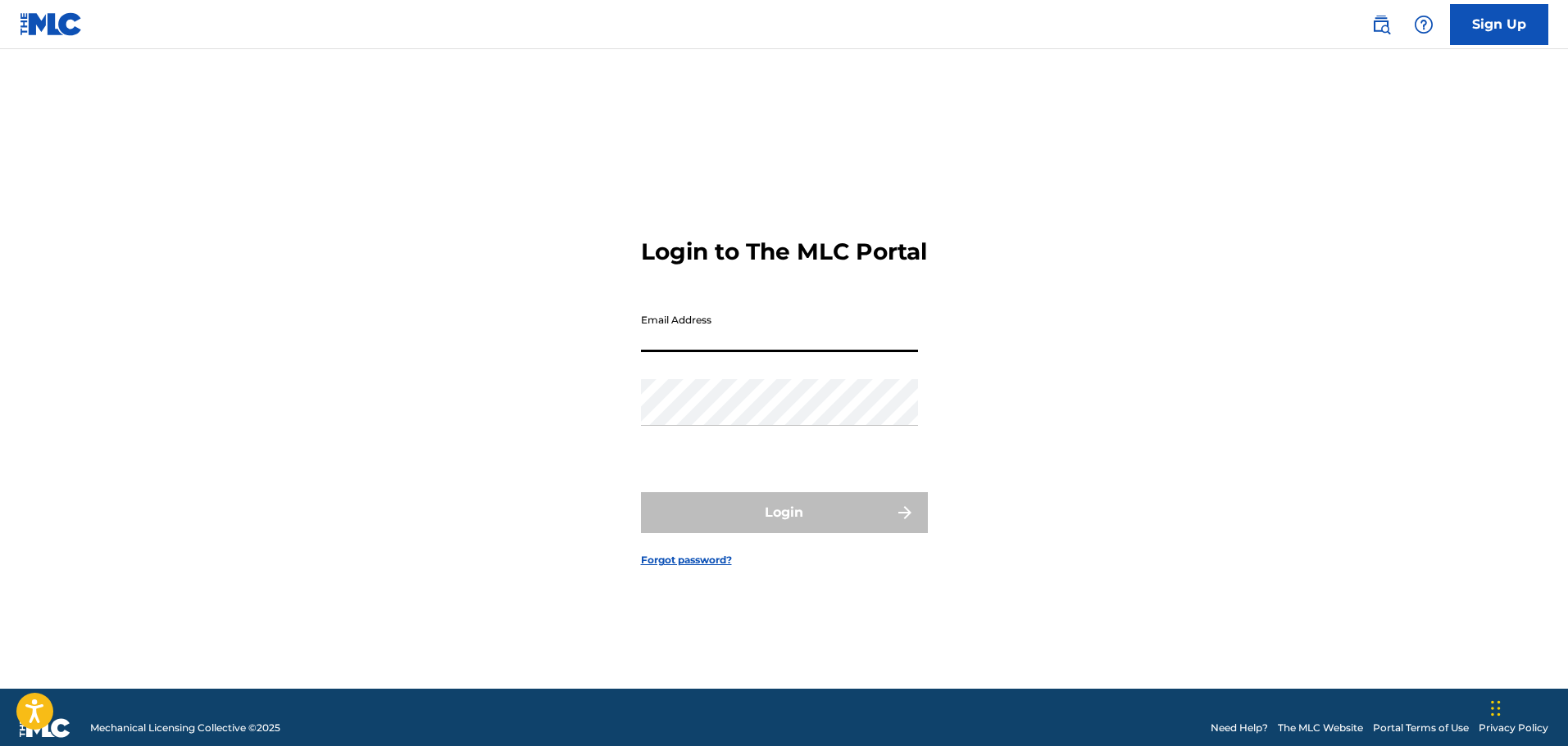
click at [799, 341] on input "Email Address" at bounding box center [779, 329] width 277 height 47
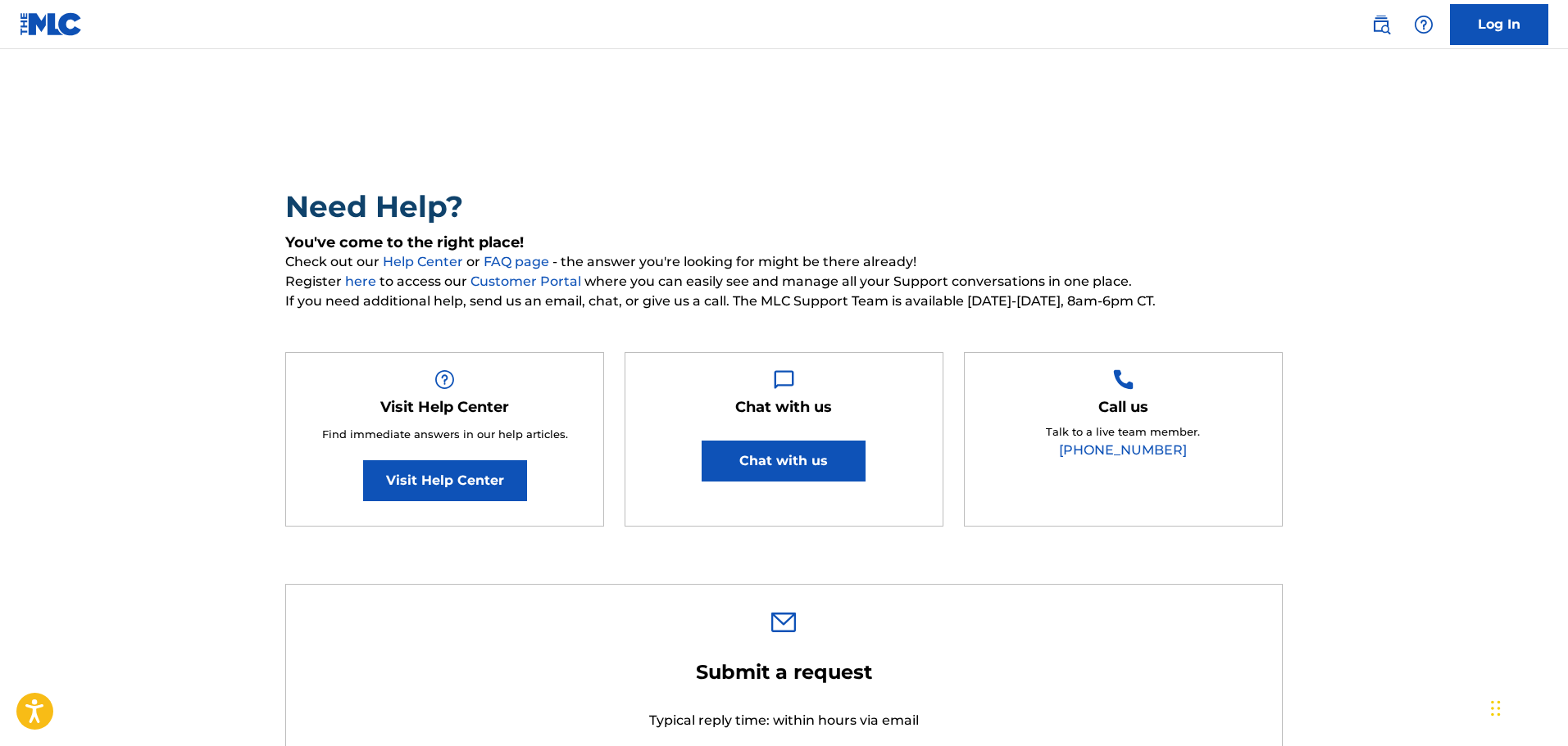
click at [471, 476] on link "Visit Help Center" at bounding box center [444, 481] width 164 height 41
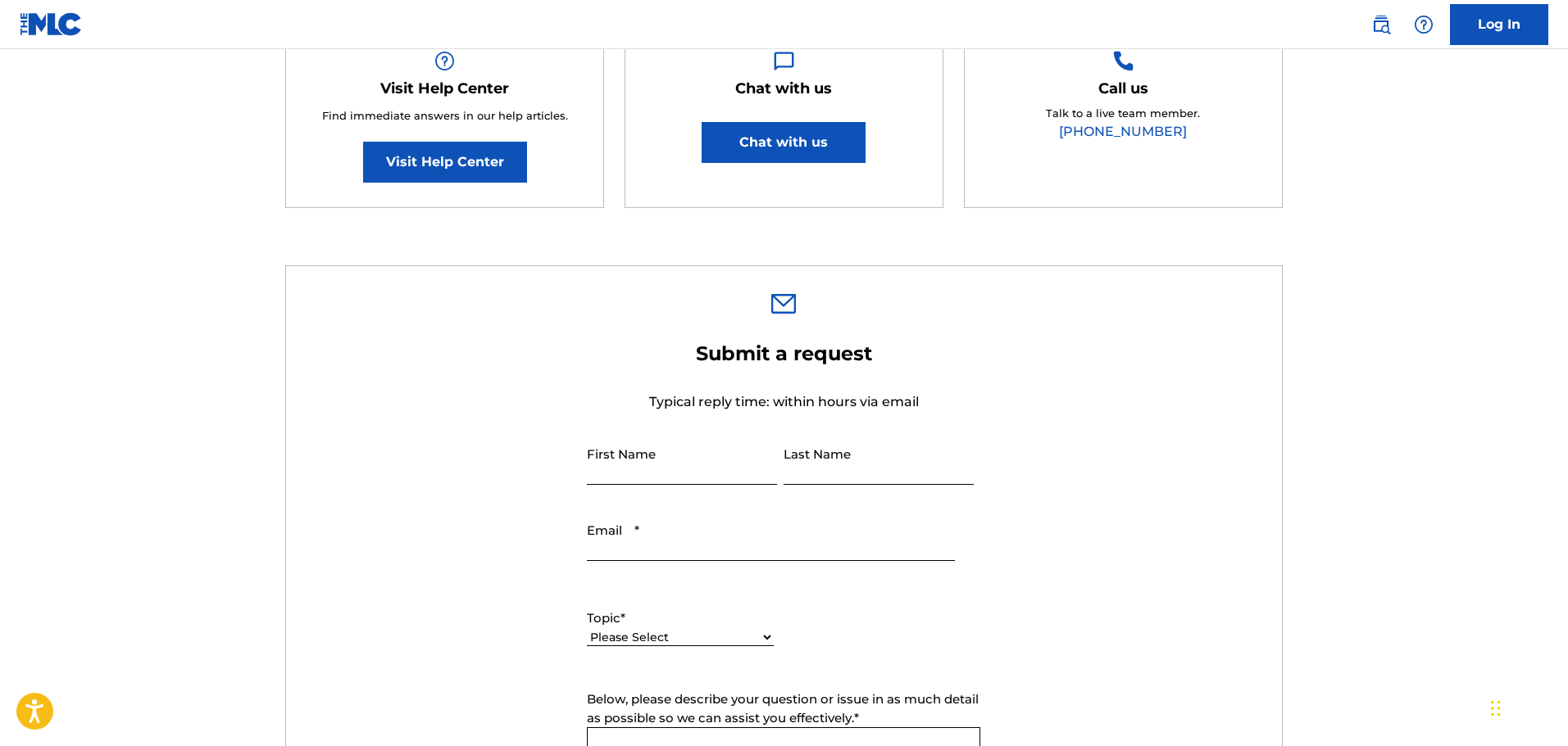
scroll to position [328, 0]
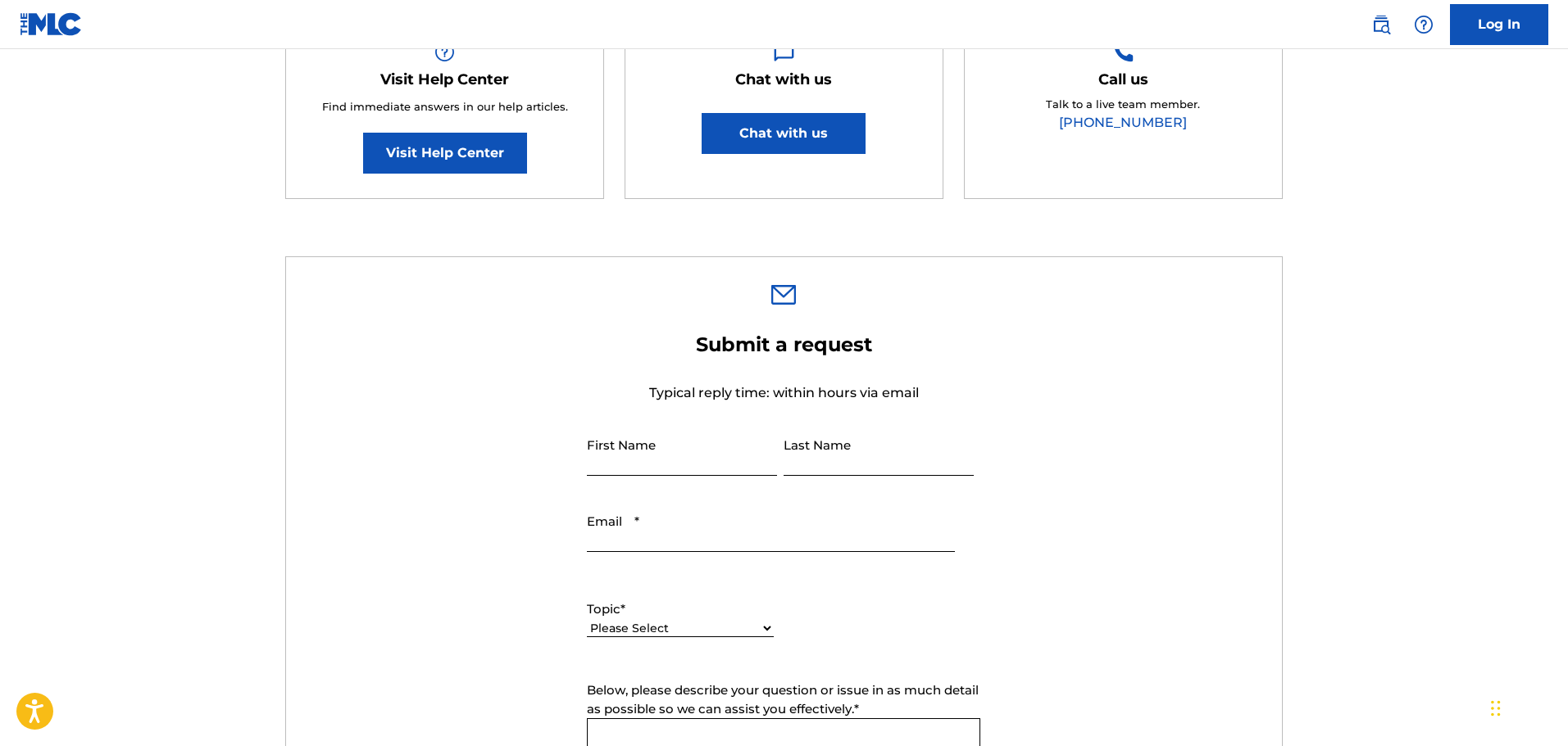
click at [696, 453] on input "First Name" at bounding box center [681, 453] width 190 height 47
type input "[PERSON_NAME]"
type input "Najdzionek"
type input "[EMAIL_ADDRESS][DOMAIN_NAME]"
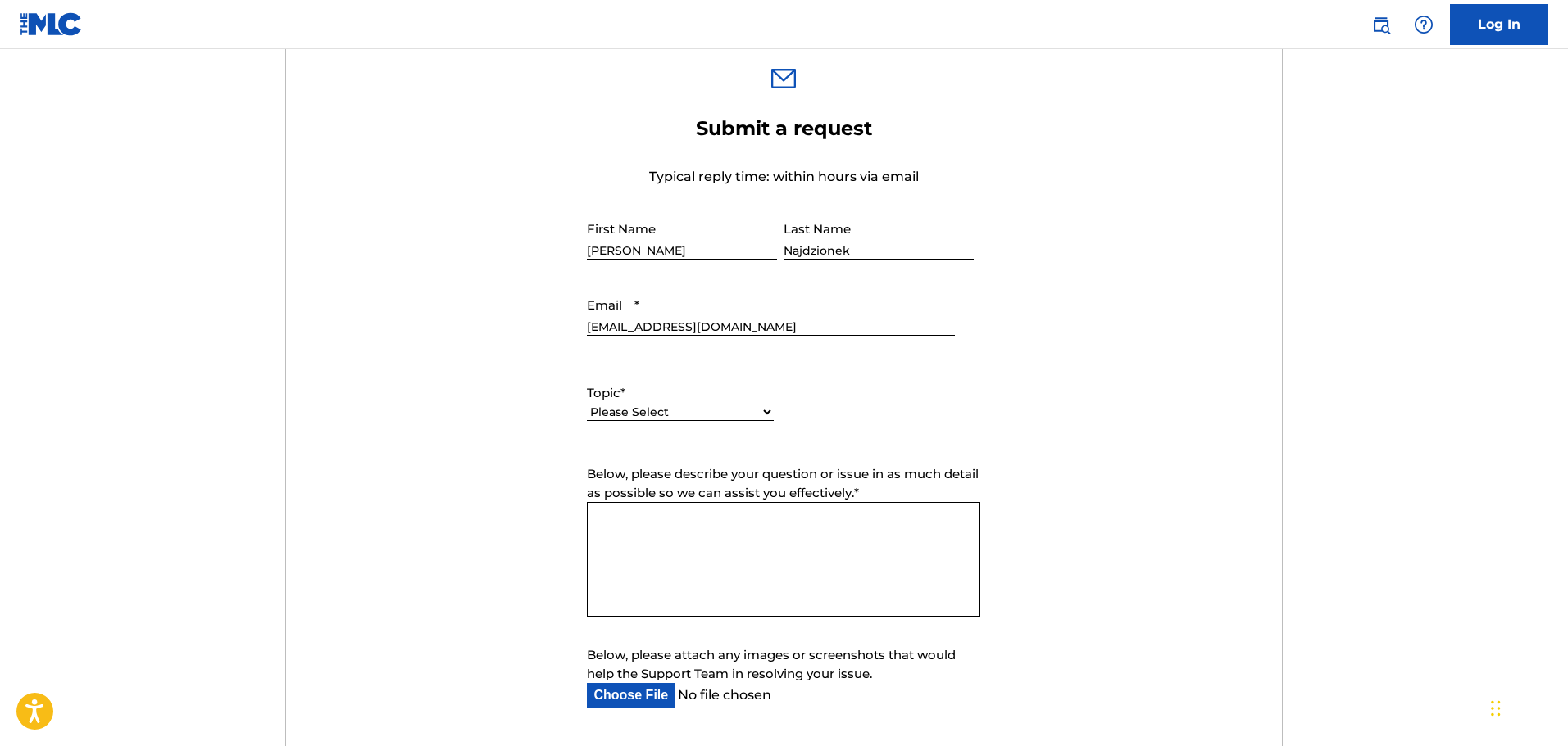
scroll to position [574, 0]
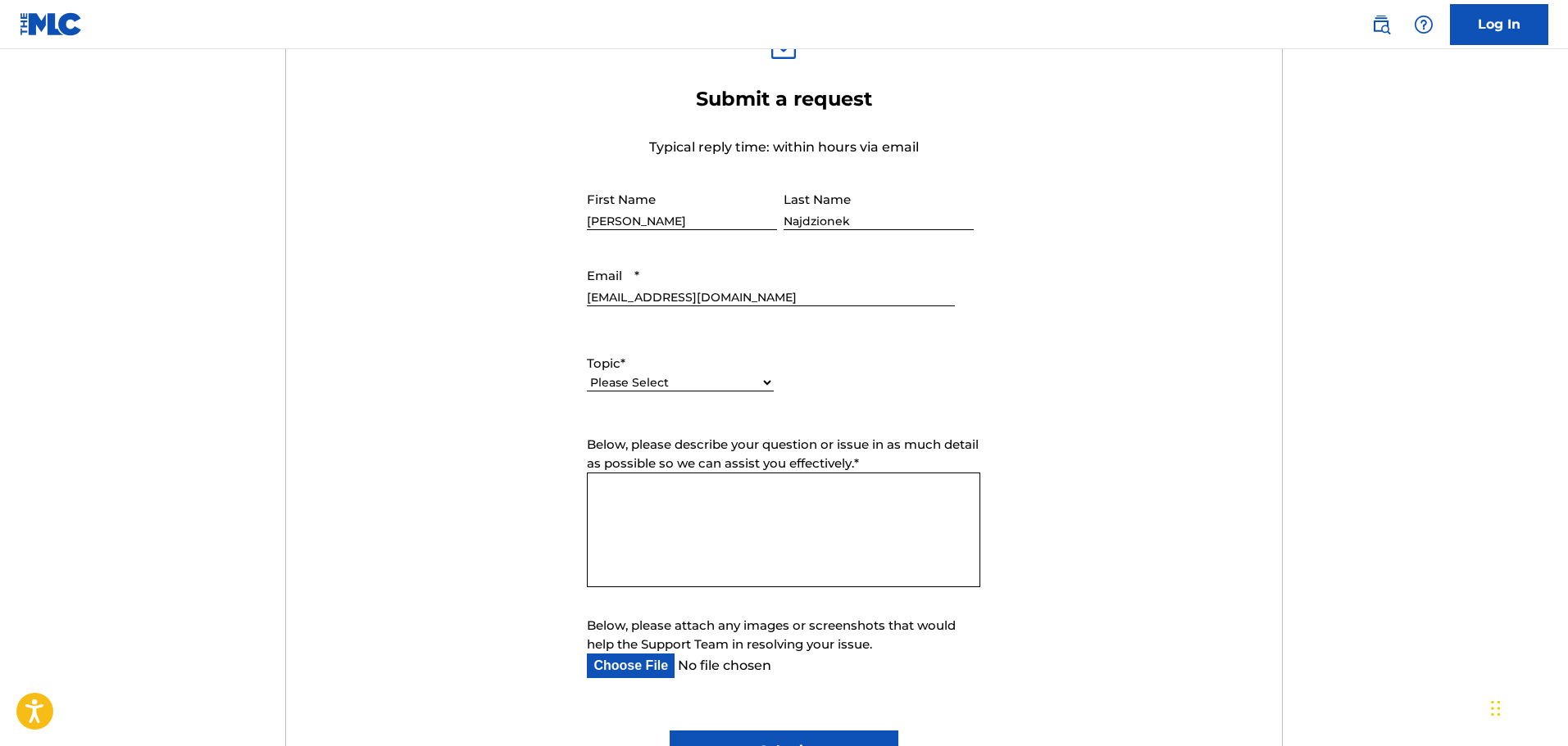
click at [731, 377] on select "Please Select I need help with my account I need help with managing my catalog …" at bounding box center [679, 382] width 187 height 17
select select "I need help with my account"
click at [586, 374] on select "Please Select I need help with my account I need help with managing my catalog …" at bounding box center [679, 382] width 187 height 17
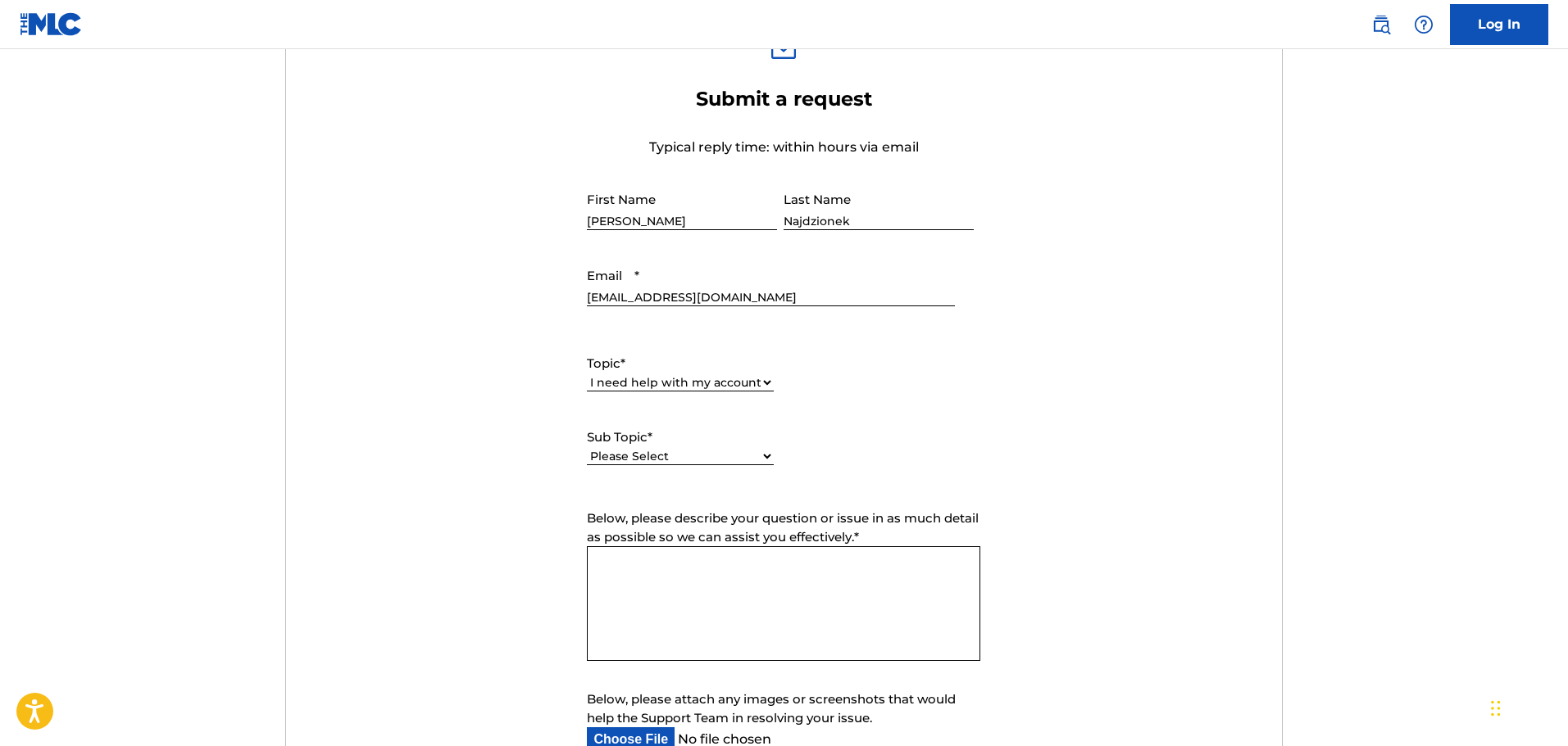
click at [759, 459] on select "Please Select I need help with my user account I can't log in to my user accoun…" at bounding box center [679, 456] width 187 height 17
select select "I was not verified as a user"
click at [586, 448] on select "Please Select I need help with my user account I can't log in to my user accoun…" at bounding box center [679, 456] width 187 height 17
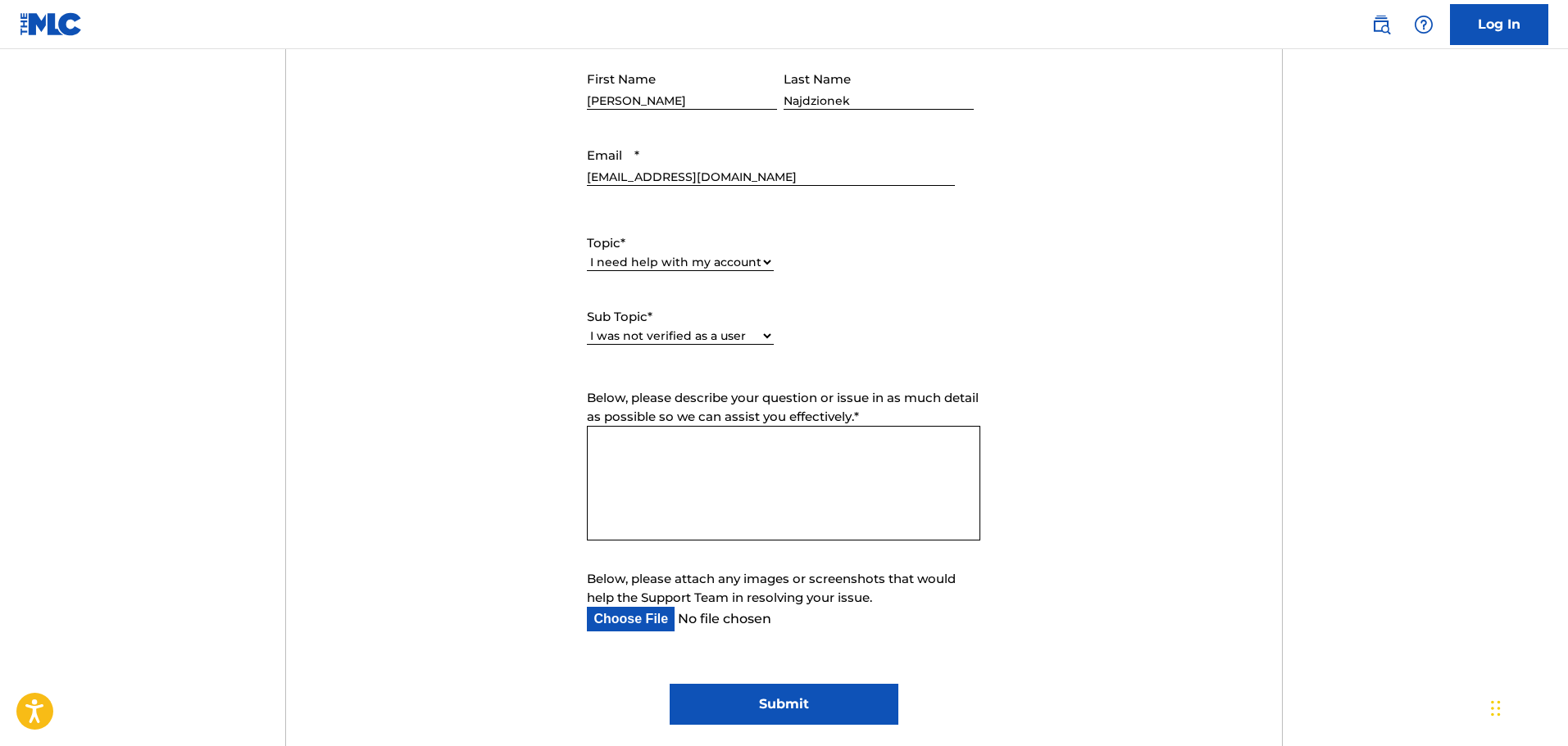
scroll to position [737, 0]
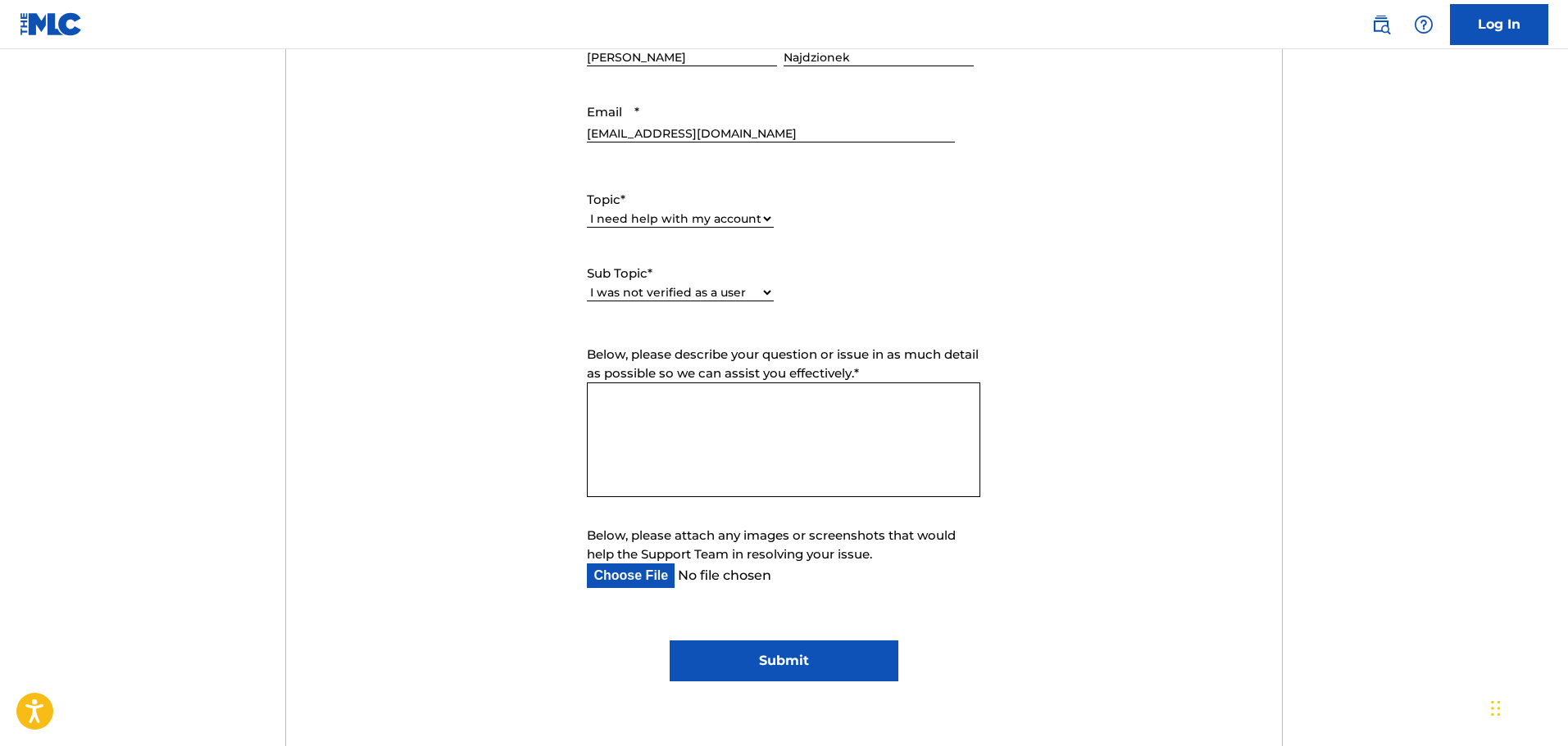
click at [774, 445] on textarea "Below, please describe your question or issue in as much detail as possible so …" at bounding box center [783, 440] width 394 height 115
click at [644, 567] on div "Below, please attach any images or screenshots that would help the Support Team…" at bounding box center [783, 557] width 394 height 61
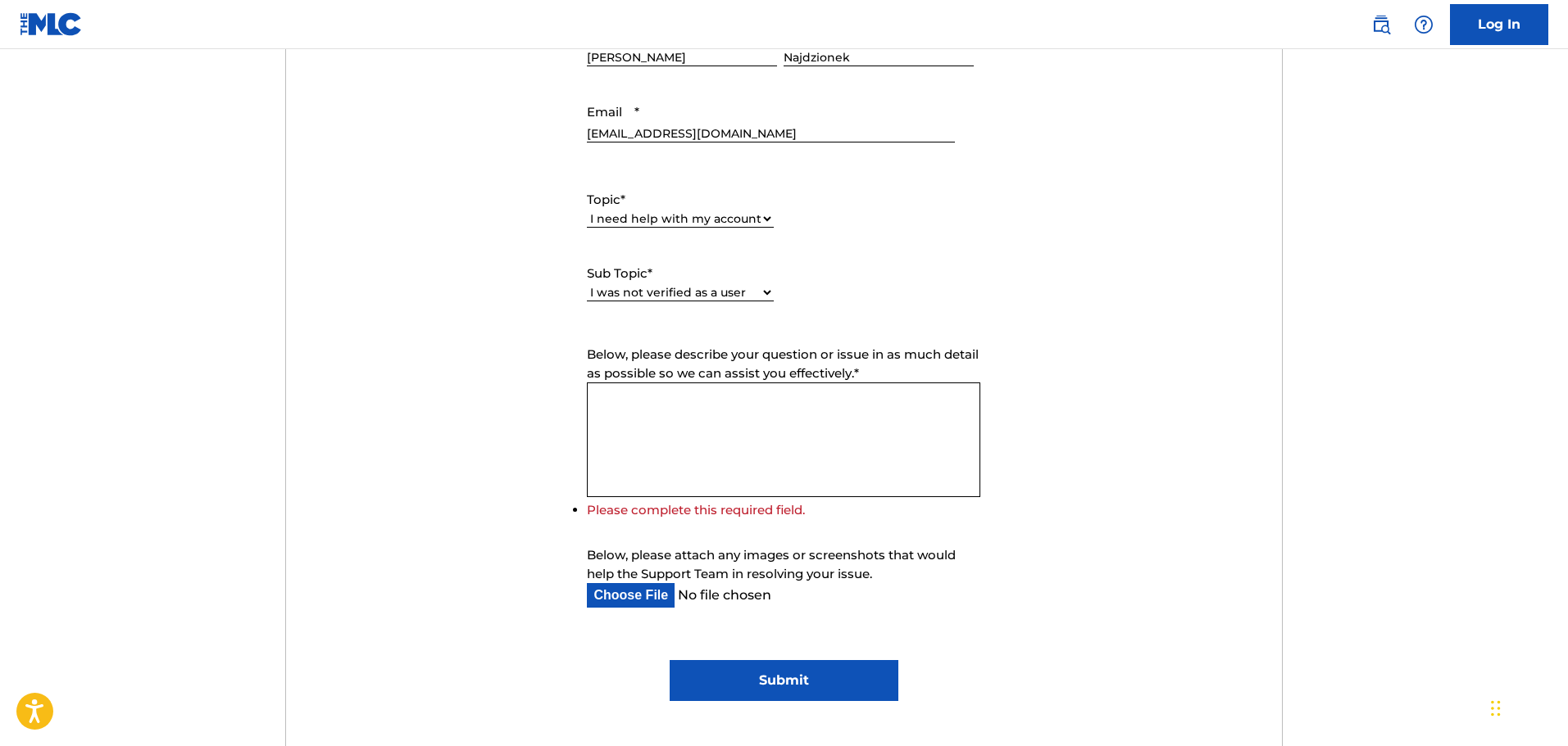
click at [641, 597] on input "Below, please attach any images or screenshots that would help the Support Team…" at bounding box center [769, 596] width 367 height 25
type input "C:\fakepath\Screenshot 2025-09-18 003112.jpg"
click at [721, 458] on textarea "Below, please describe your question or issue in as much detail as possible so …" at bounding box center [783, 440] width 394 height 115
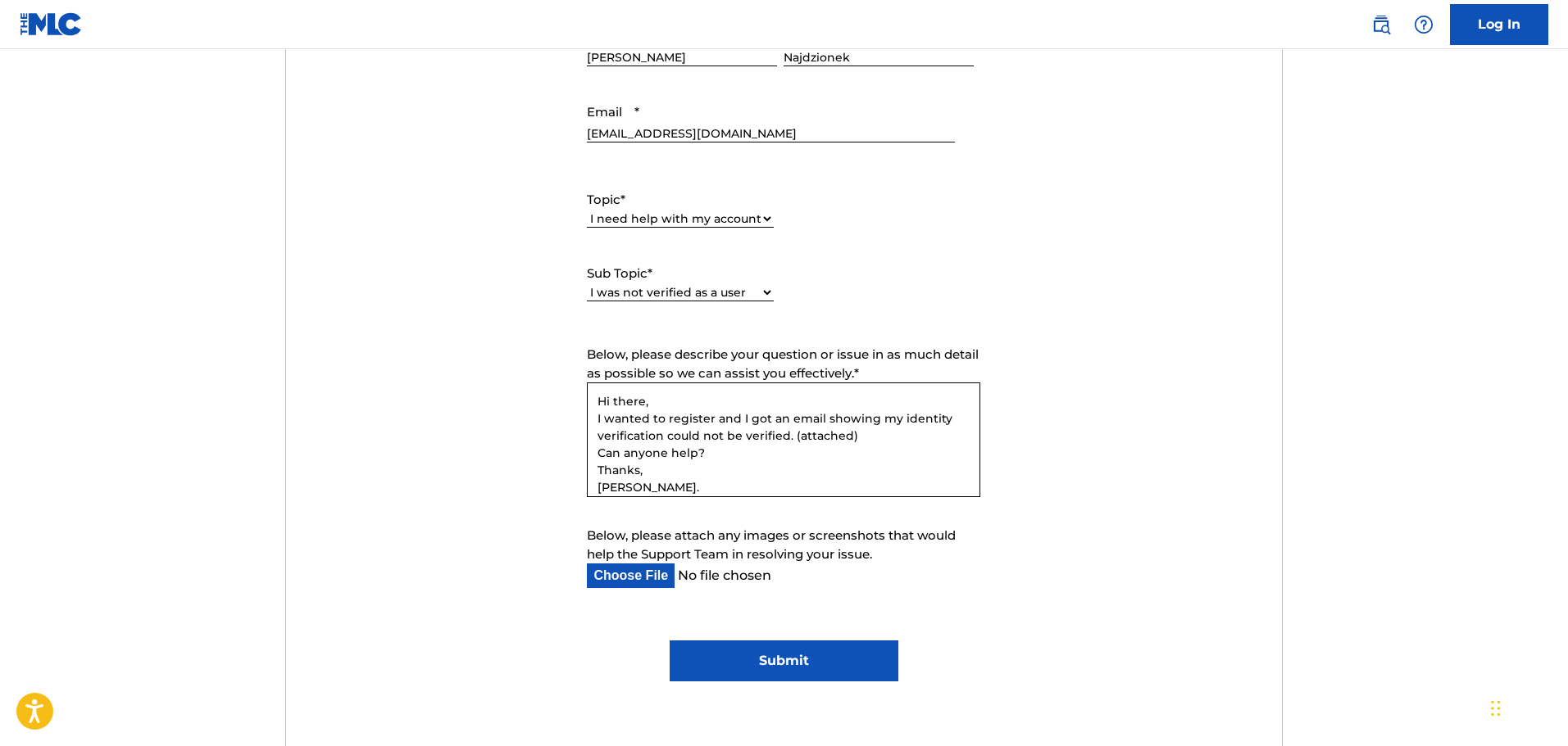
click at [713, 418] on textarea "Hi there, I wanted to register and I got an email showing my identity verificat…" at bounding box center [783, 440] width 394 height 115
click at [778, 414] on textarea "Hi there, I wanted to register to the MLCPortal and I got an email showing my i…" at bounding box center [783, 440] width 394 height 115
click at [822, 419] on textarea "Hi there, I wanted to register to the MLC Portal and I got an email showing my …" at bounding box center [783, 440] width 394 height 115
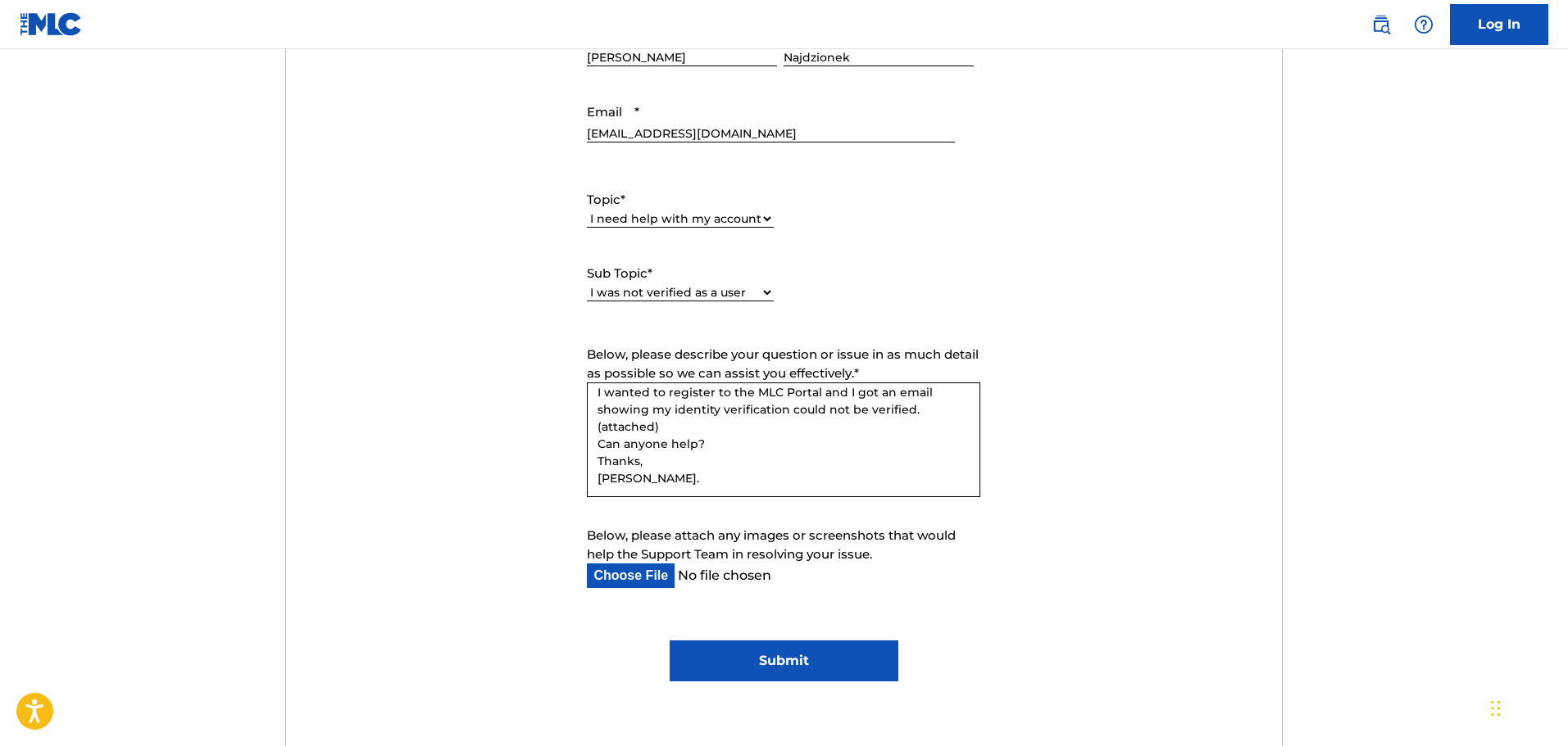
scroll to position [27, 0]
click at [598, 426] on textarea "Hi there, I wanted to register to the MLC Portal and I got an email showing my …" at bounding box center [783, 440] width 394 height 115
click at [910, 406] on textarea "Hi there, I wanted to register to the MLC Portal and I got an email showing my …" at bounding box center [783, 440] width 394 height 115
type textarea "Hi there, I wanted to register to the MLC Portal and I got an email showing my …"
click at [808, 662] on input "Submit" at bounding box center [784, 661] width 229 height 41
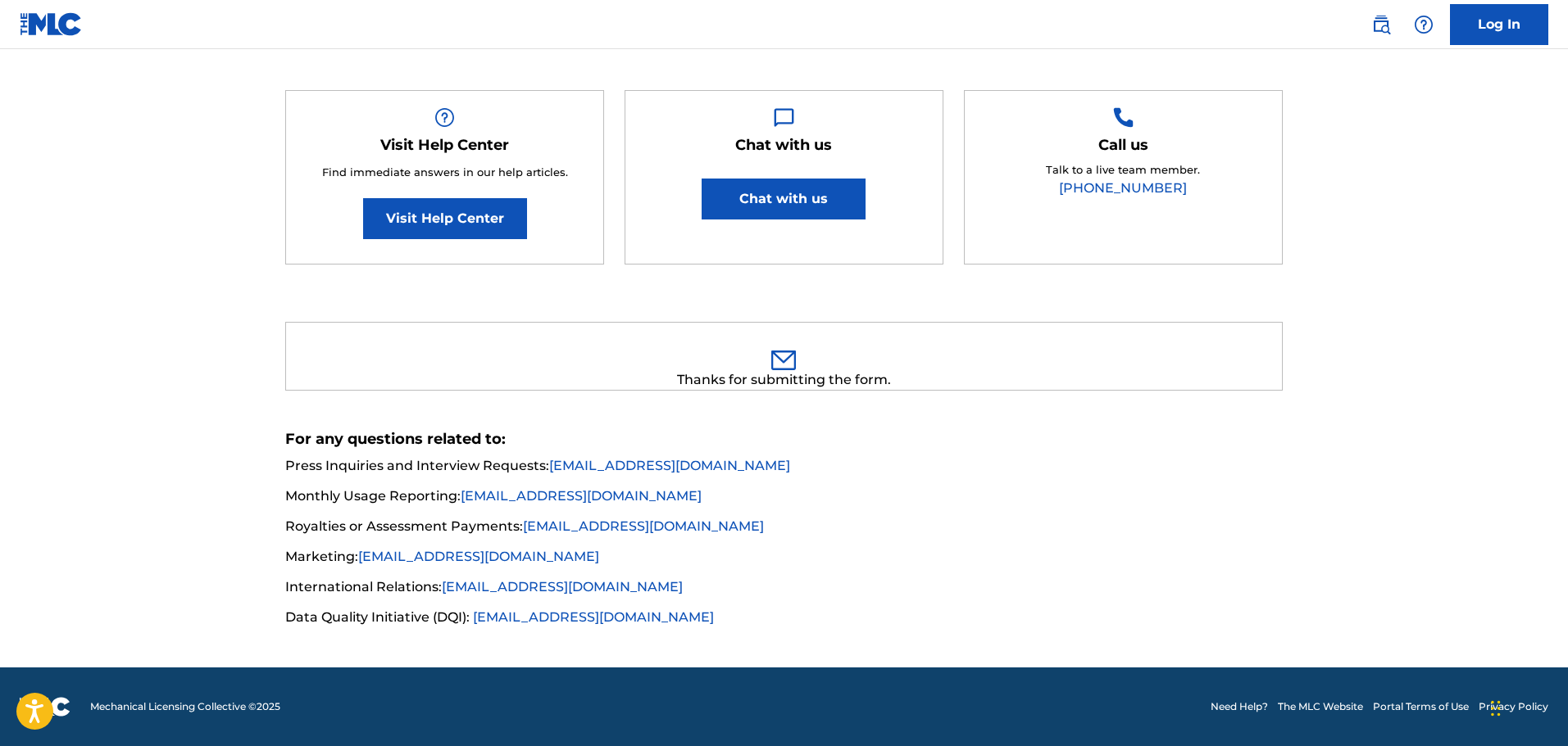
scroll to position [263, 0]
